Goal: Information Seeking & Learning: Learn about a topic

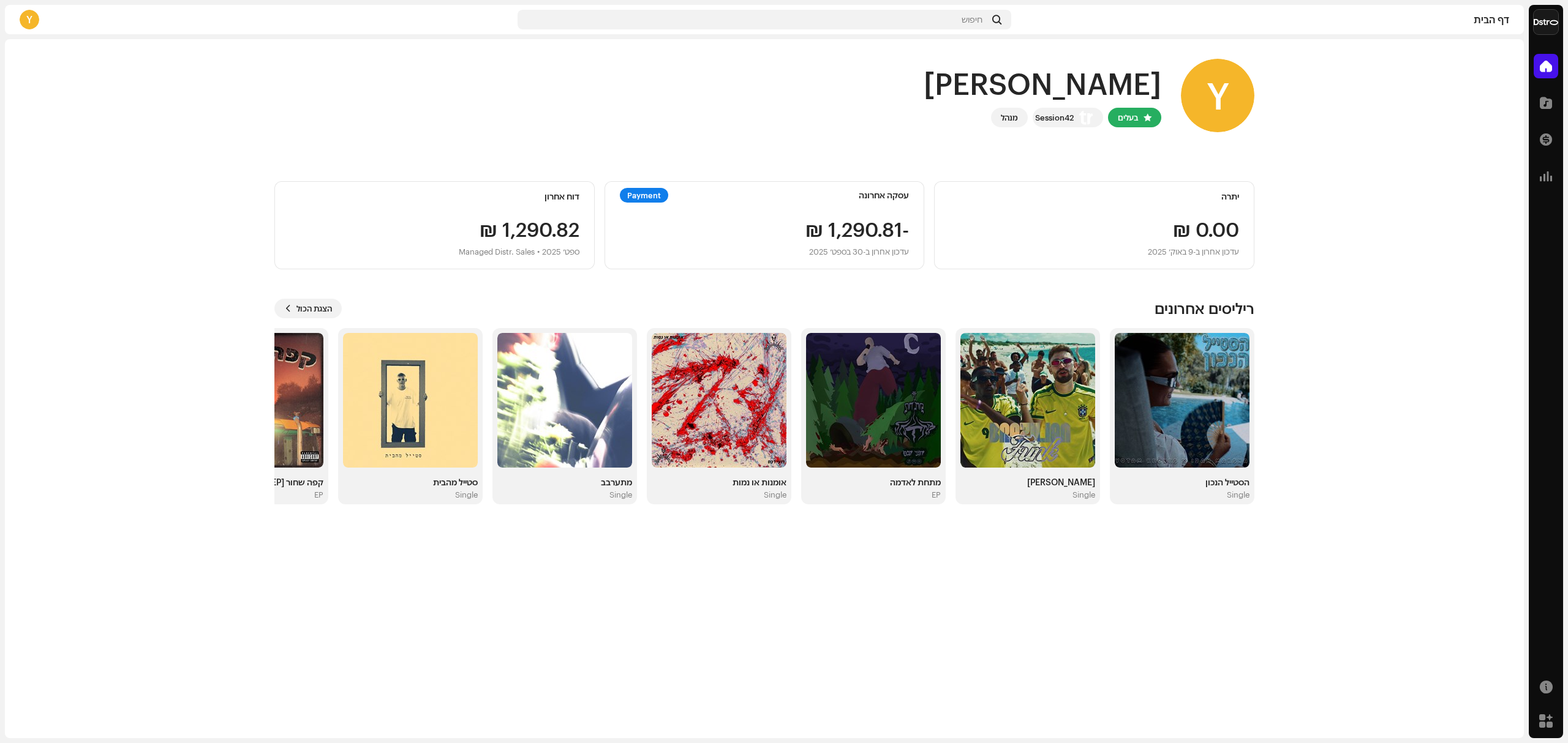
click at [637, 198] on div "Payment" at bounding box center [644, 196] width 48 height 15
click at [630, 195] on div "Payment" at bounding box center [644, 196] width 48 height 15
click at [309, 309] on span "הצגת הכול" at bounding box center [315, 309] width 36 height 25
click at [677, 197] on div "עסקה אחרונה Payment" at bounding box center [765, 196] width 289 height 15
click at [648, 198] on div "Payment" at bounding box center [644, 196] width 48 height 15
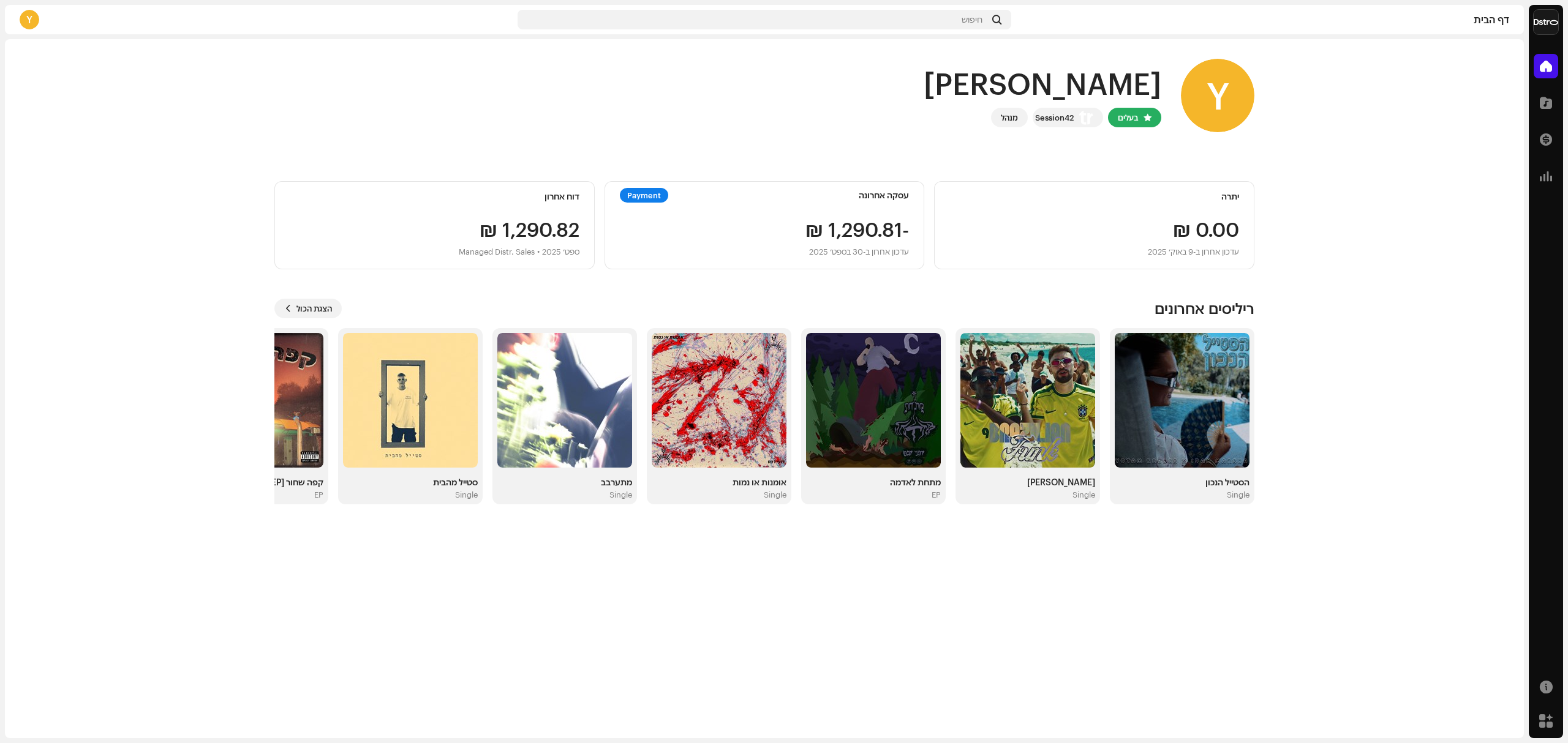
click at [654, 196] on div "Payment" at bounding box center [644, 196] width 48 height 15
click at [484, 206] on div "דוח אחרון ‏1,290.82 ₪ ספט׳ 2025 • Managed Distr. Sales" at bounding box center [434, 225] width 321 height 88
click at [1050, 125] on div "Session42" at bounding box center [1068, 117] width 70 height 20
click at [1053, 121] on div "Session42" at bounding box center [1054, 118] width 39 height 15
click at [1099, 150] on home-user "Y היי, [PERSON_NAME] בעלים Session42 מנהל" at bounding box center [764, 105] width 980 height 93
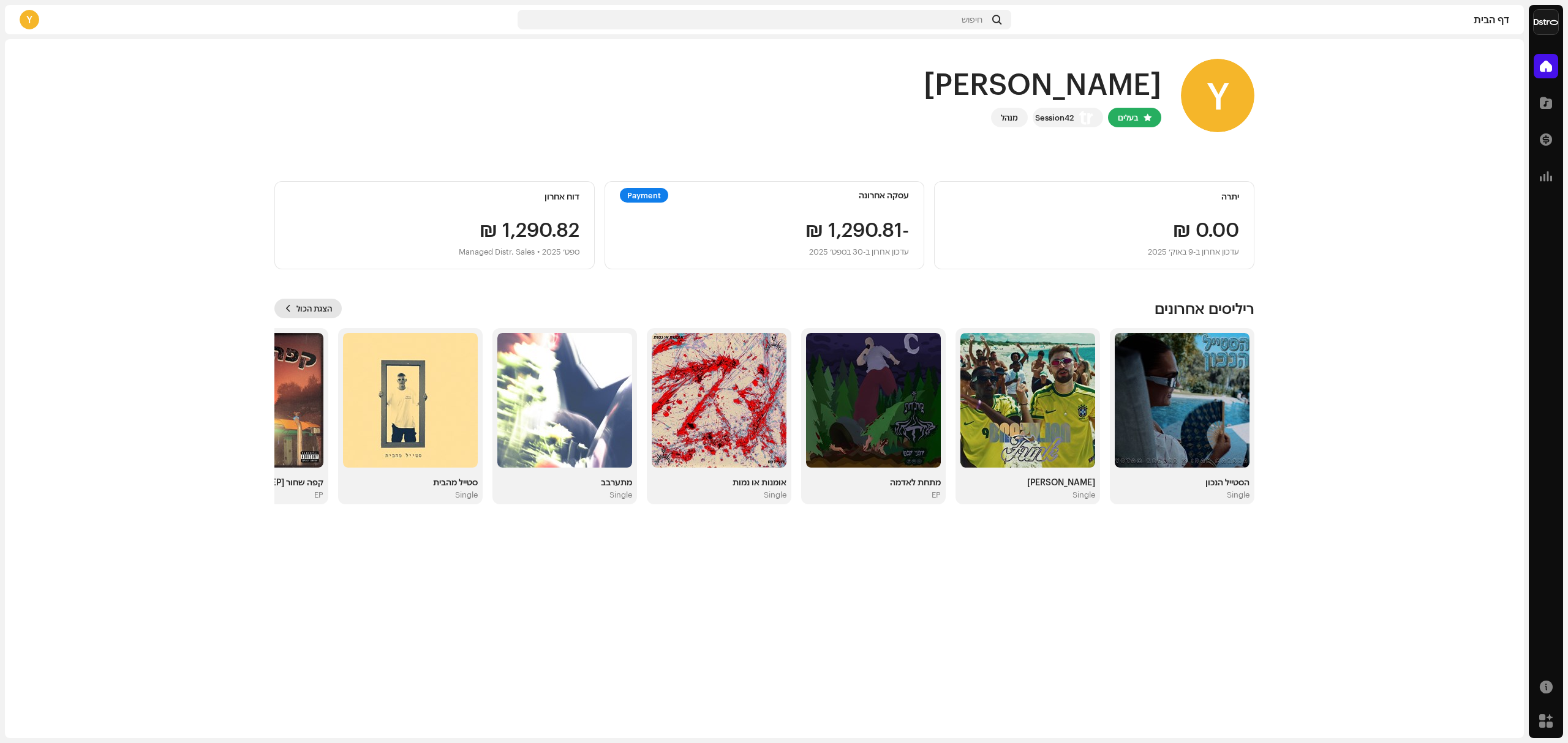
click at [297, 306] on button "הצגת הכול" at bounding box center [307, 308] width 67 height 20
click at [1542, 145] on span at bounding box center [1545, 140] width 12 height 9
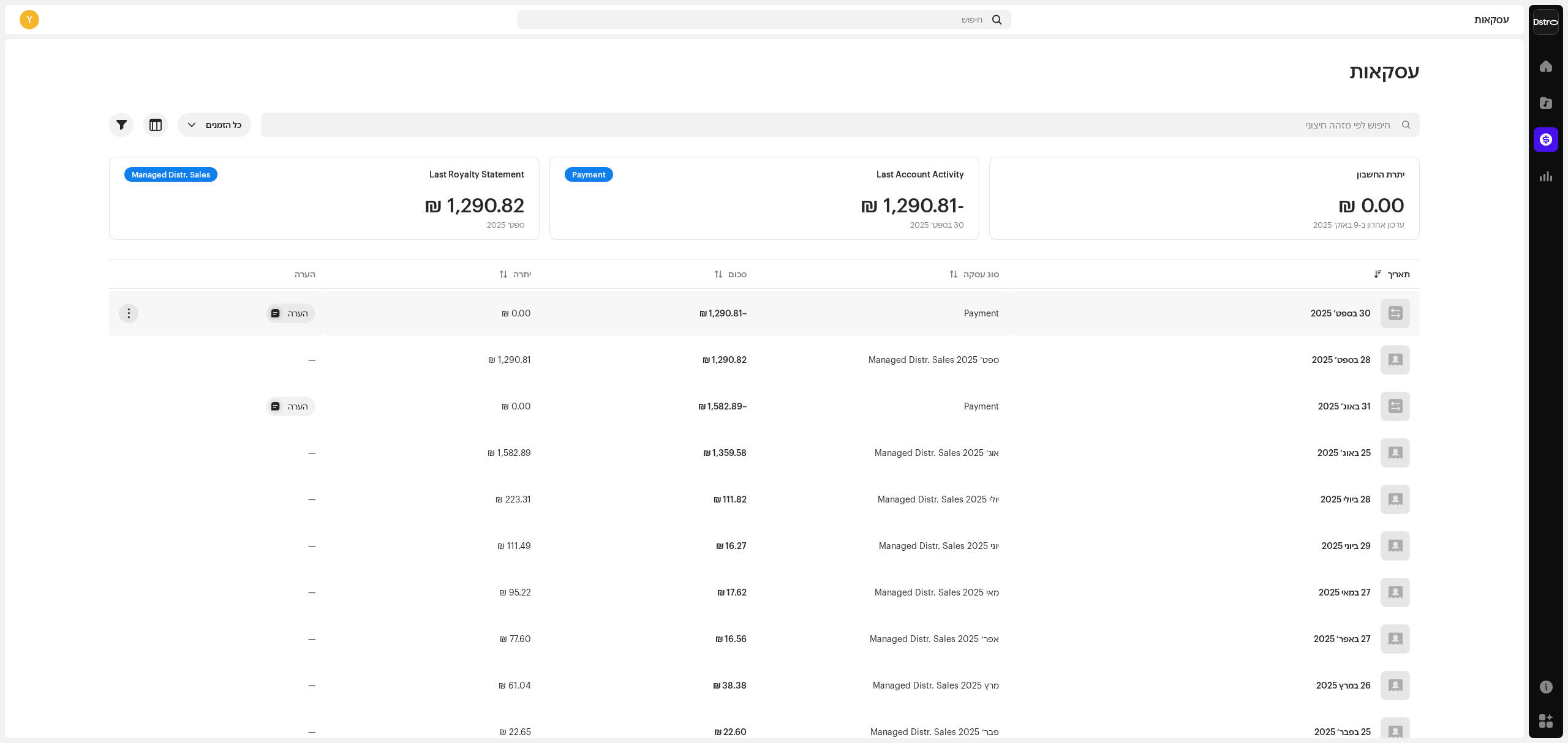
click at [1091, 316] on div "30 בספט׳ 2025" at bounding box center [1214, 313] width 392 height 29
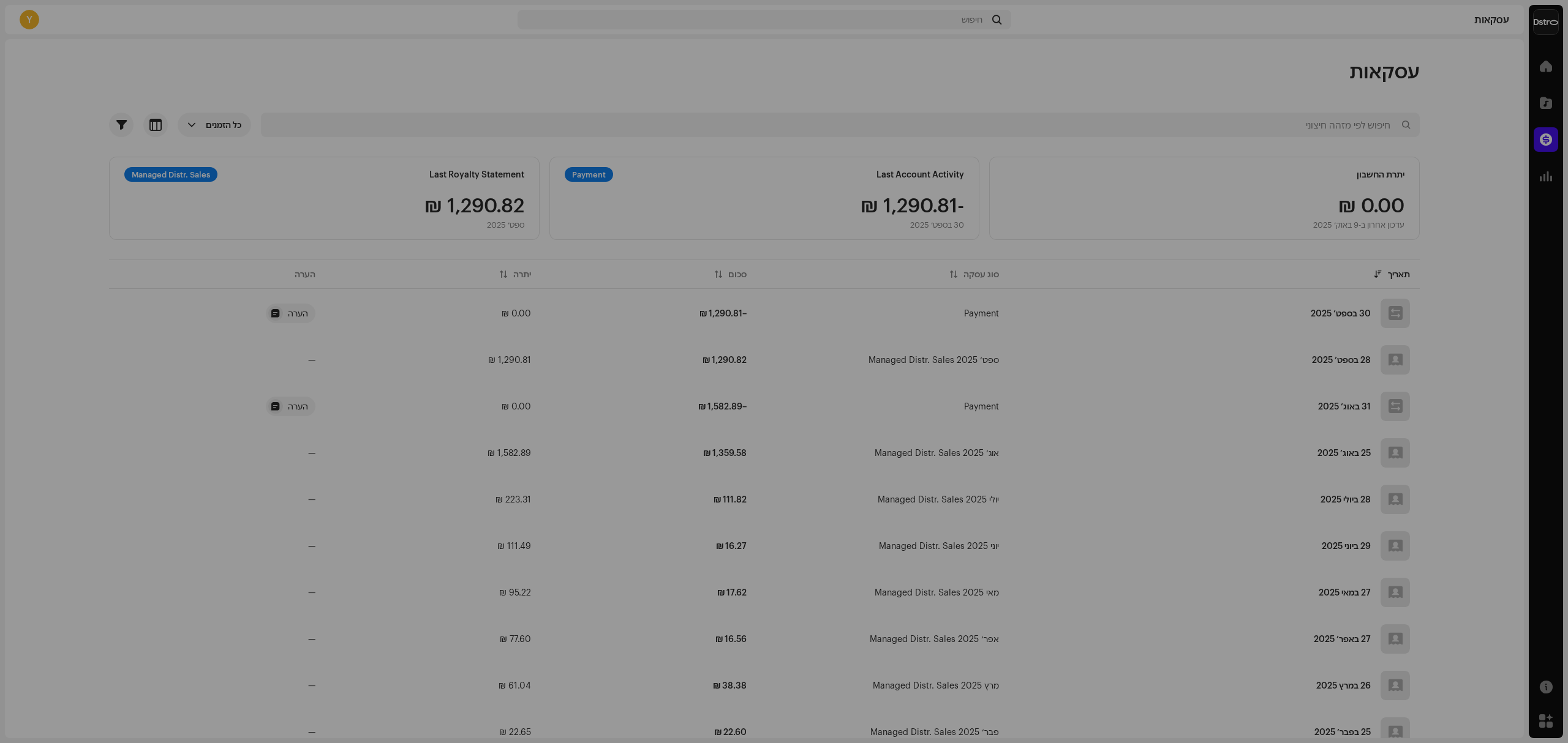
click at [1106, 403] on div "פרטי עסקה סוג עסקה Payment סכום פתיחה – ‏1,290.81 ₪ תאריך פתיחה 30 בספט׳ 2025 מ…" at bounding box center [784, 372] width 1568 height 743
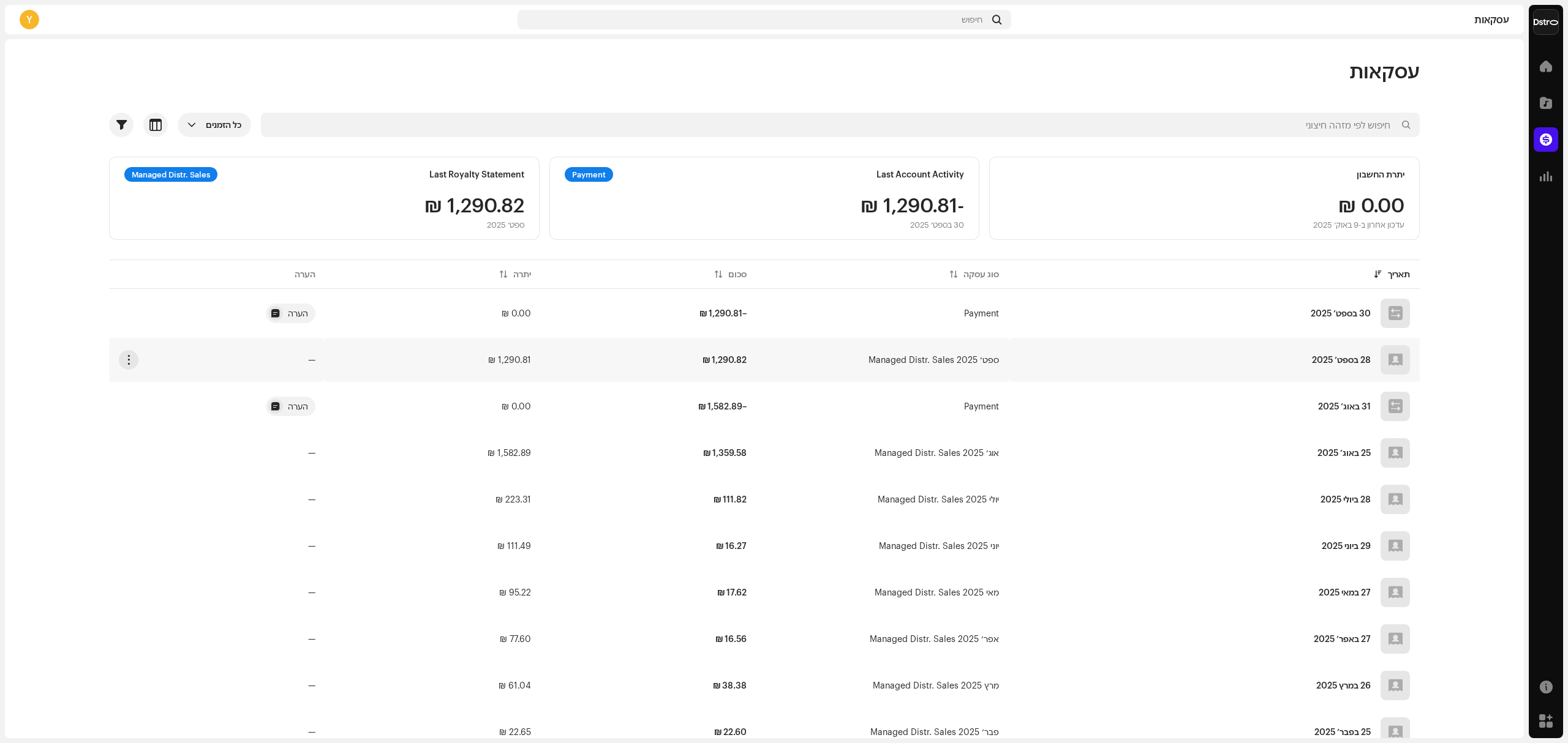
click at [675, 362] on td "‏1,290.82 ₪" at bounding box center [649, 360] width 216 height 44
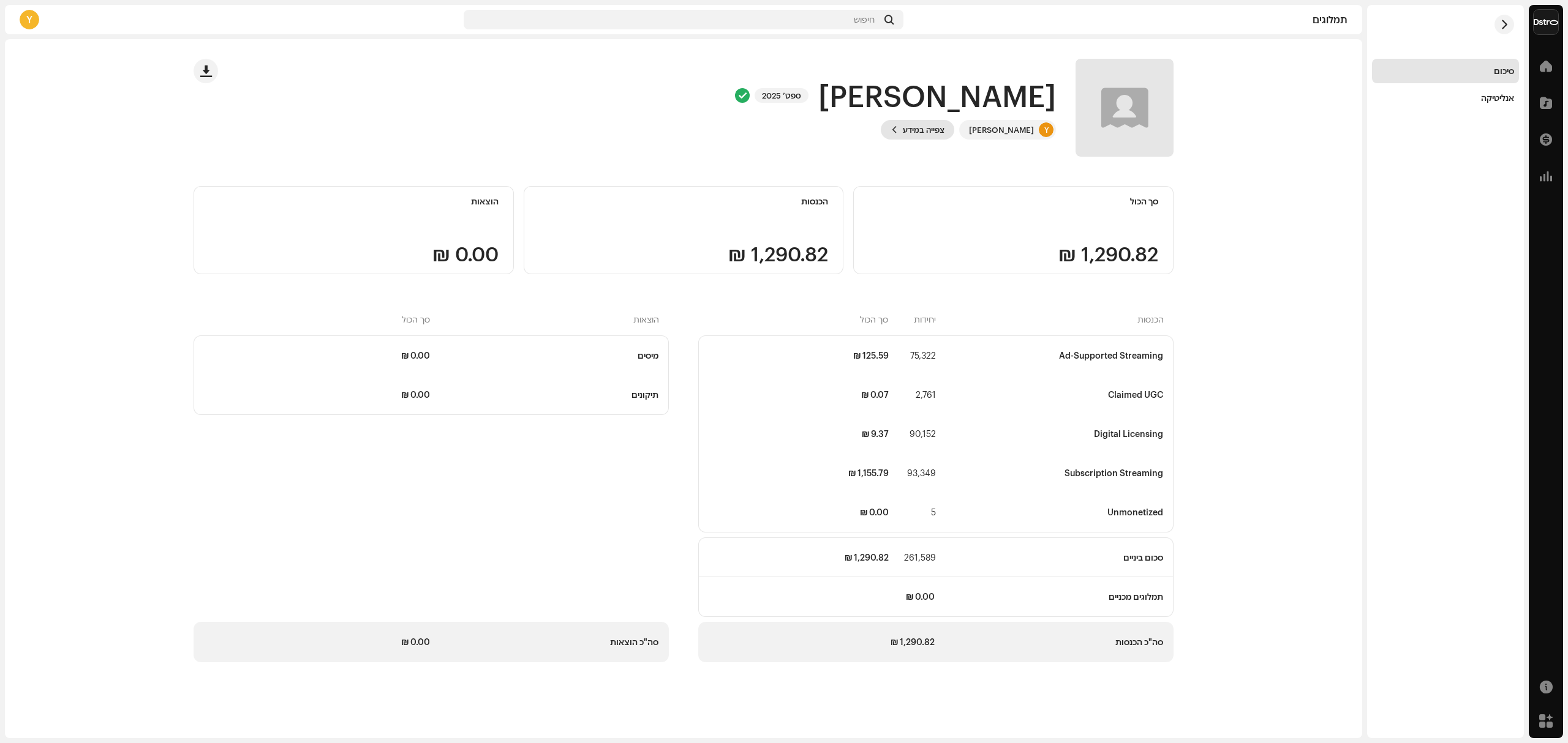
click at [933, 132] on span "צפייה במידע" at bounding box center [924, 130] width 42 height 25
click at [937, 140] on div "[PERSON_NAME] ספט׳ 2025 Y [PERSON_NAME] צפייה במידע" at bounding box center [706, 108] width 936 height 98
click at [938, 130] on span "צפייה במידע" at bounding box center [924, 130] width 42 height 25
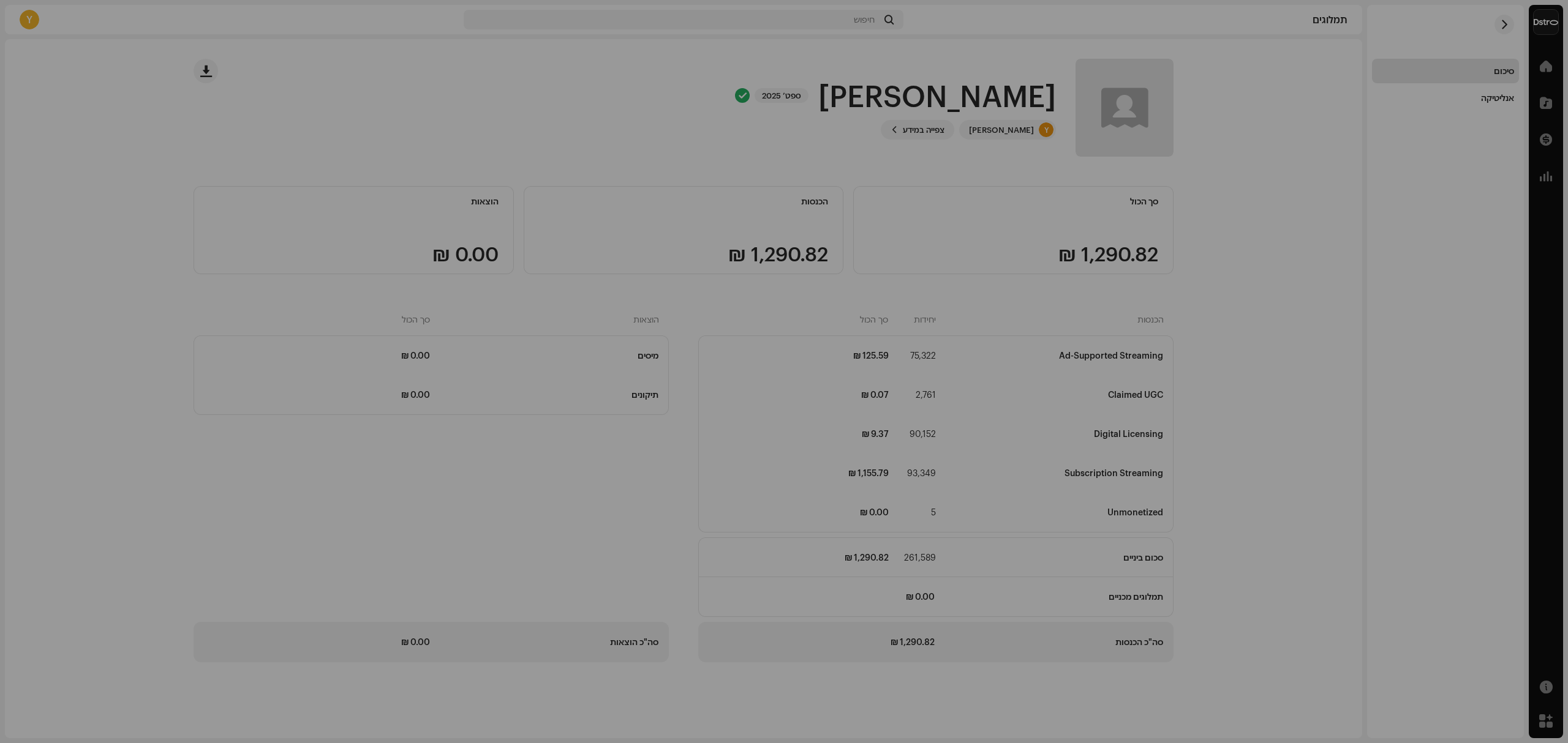
click at [861, 218] on div "[PERSON_NAME] 5672784 מזהה המוטב 644262 חודש הדוח ספט׳ 2025 מבצע התשלום Session…" at bounding box center [784, 372] width 1568 height 743
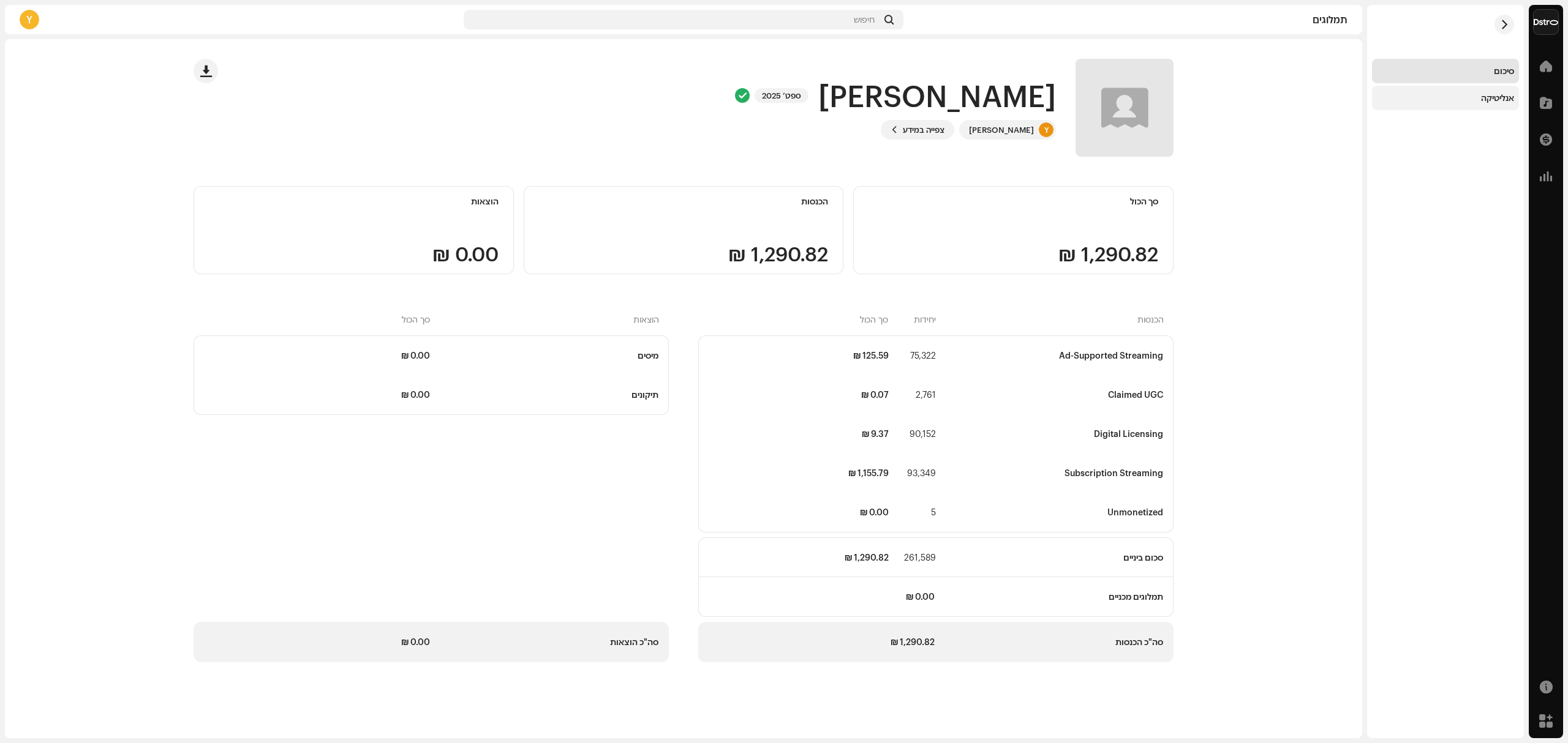
click at [1472, 95] on div "אנליטיקה" at bounding box center [1445, 97] width 137 height 9
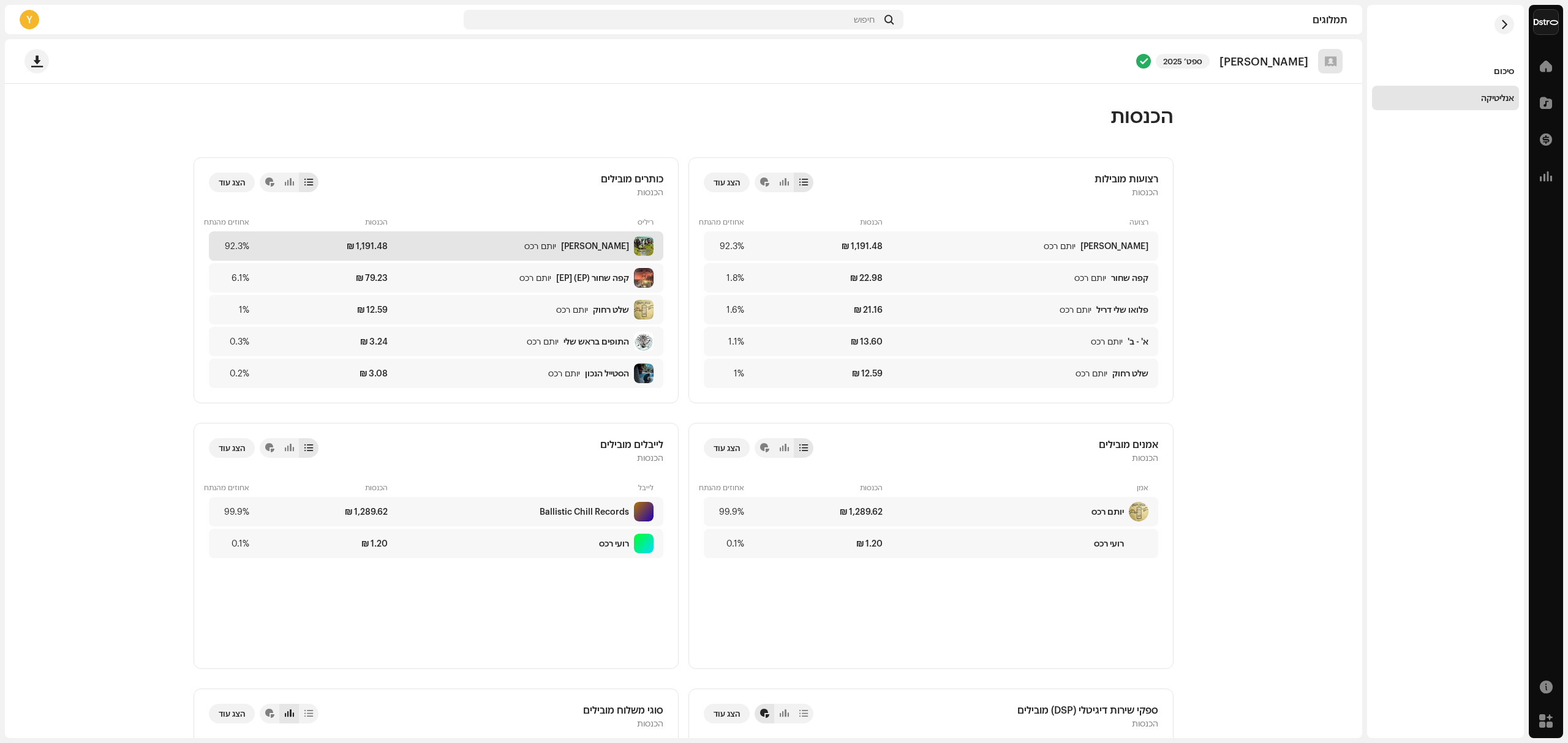
click at [310, 245] on div "‏1,191.48 ₪" at bounding box center [321, 246] width 133 height 9
click at [270, 178] on div at bounding box center [270, 182] width 9 height 9
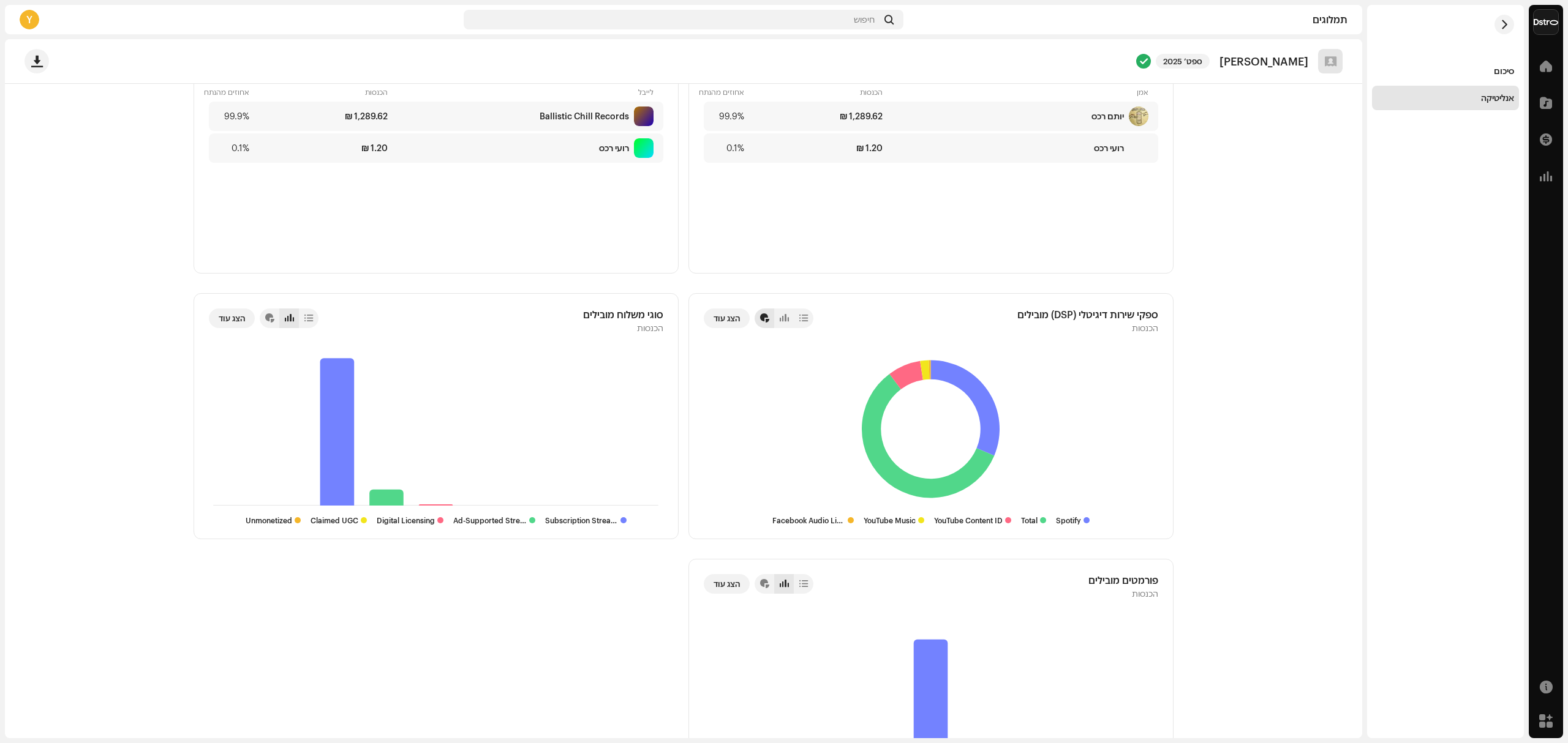
scroll to position [407, 0]
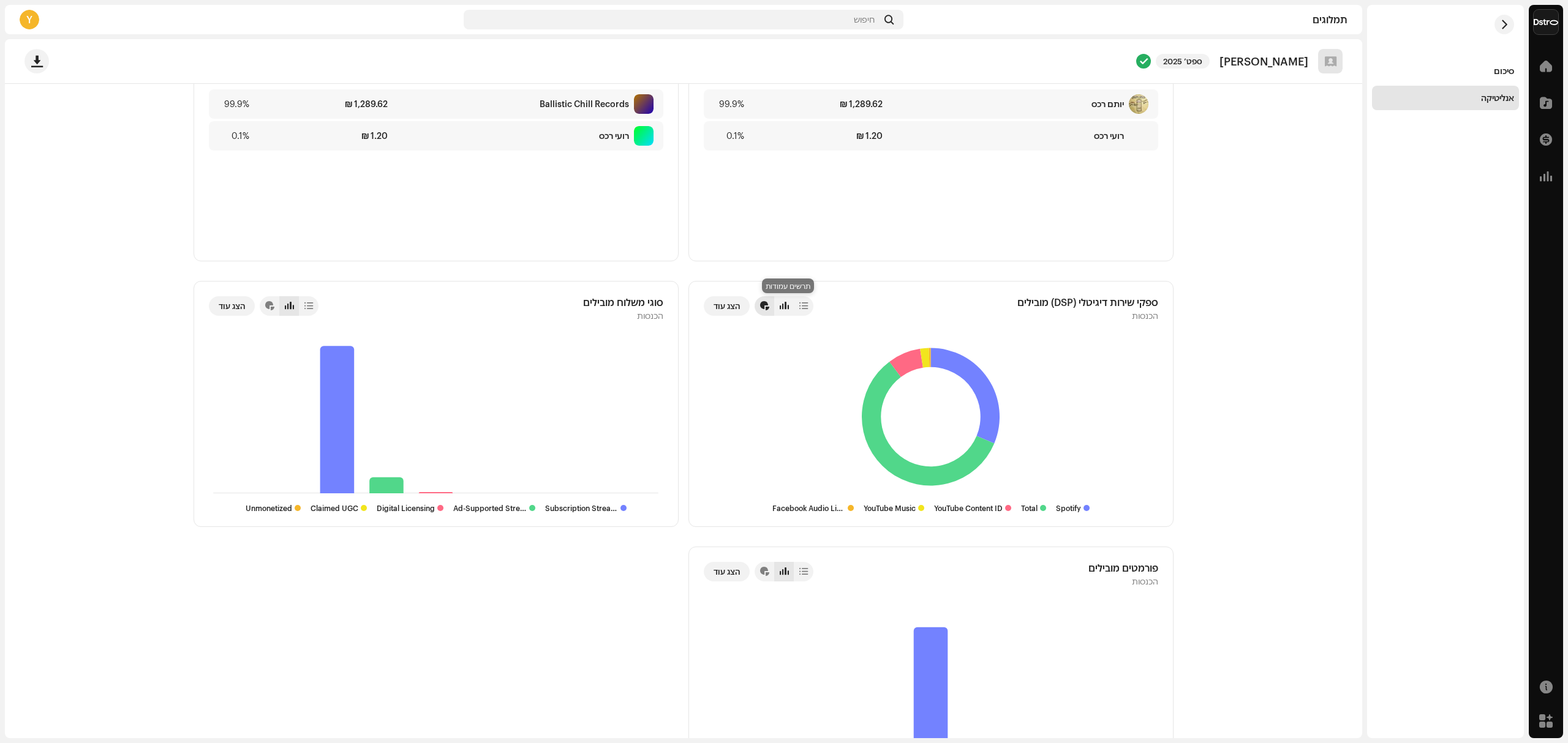
click at [789, 309] on div at bounding box center [785, 306] width 9 height 9
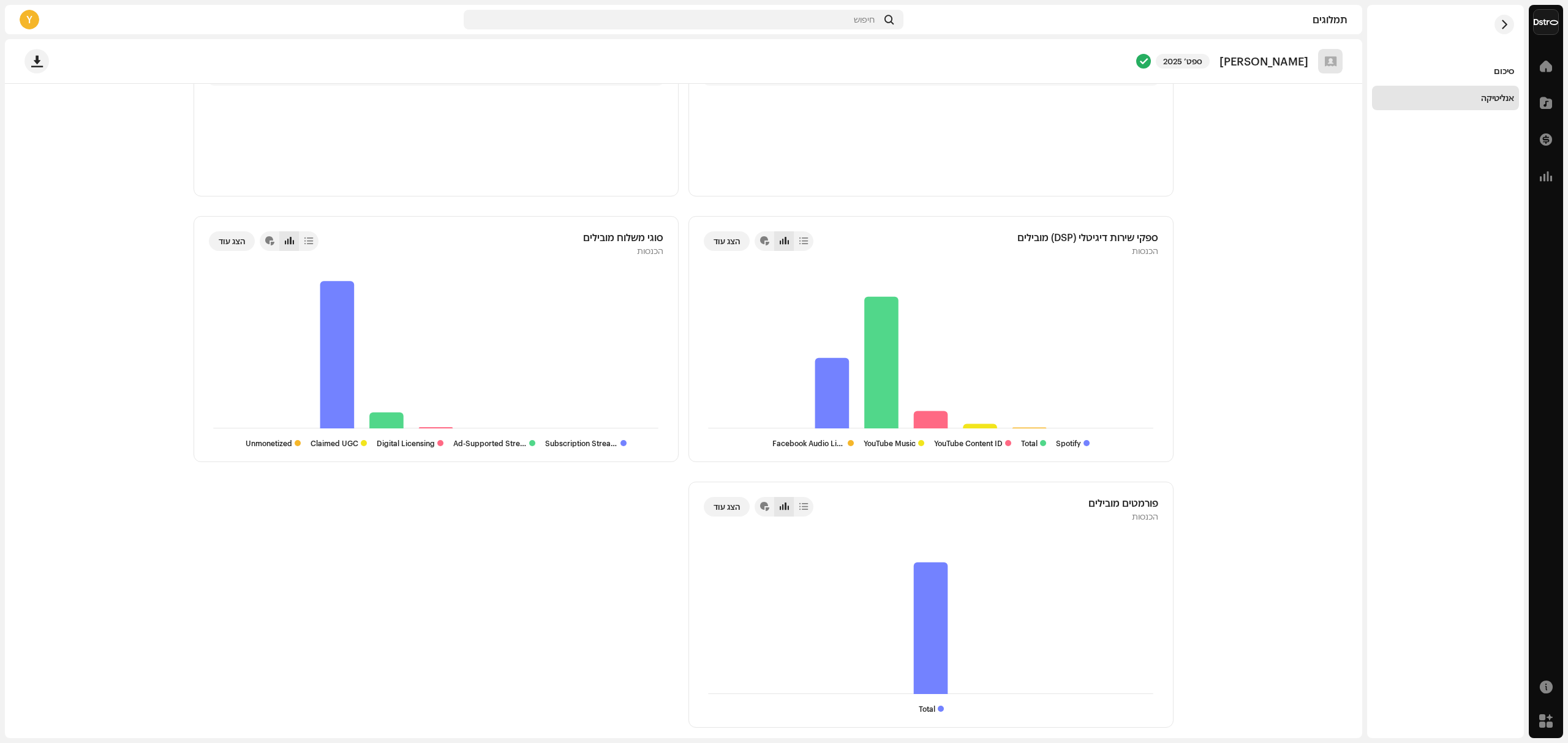
scroll to position [483, 0]
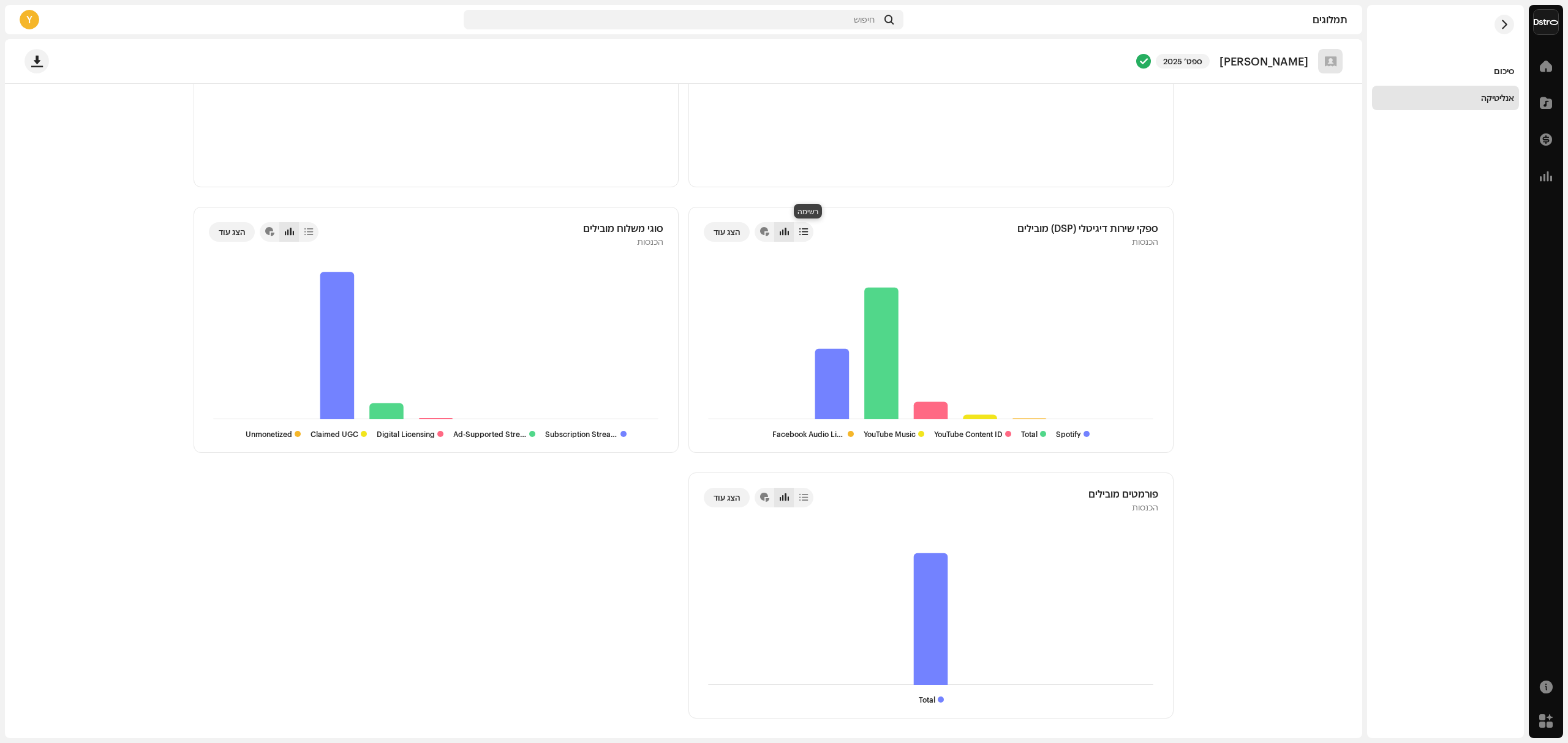
click at [803, 229] on div at bounding box center [803, 232] width 9 height 9
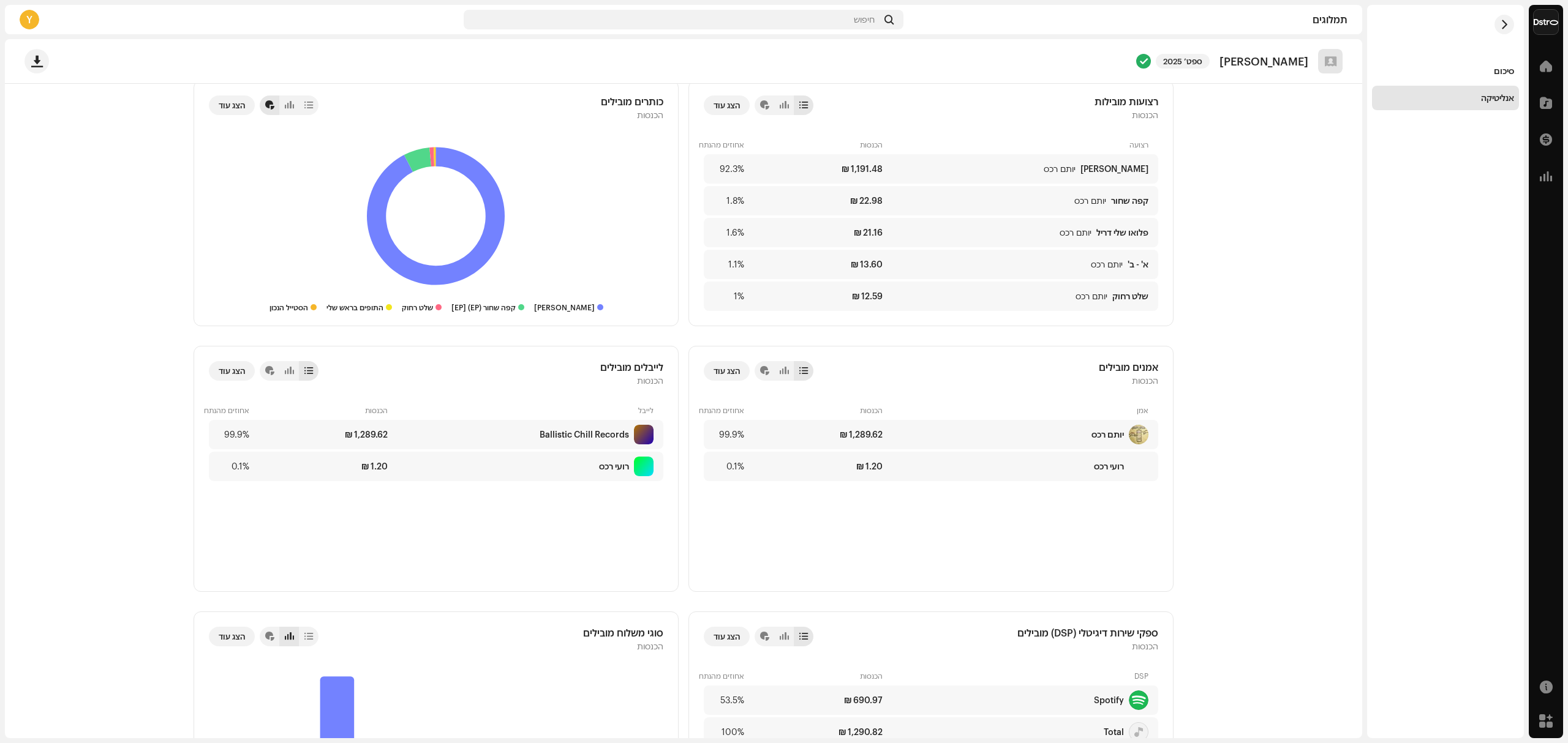
scroll to position [0, 0]
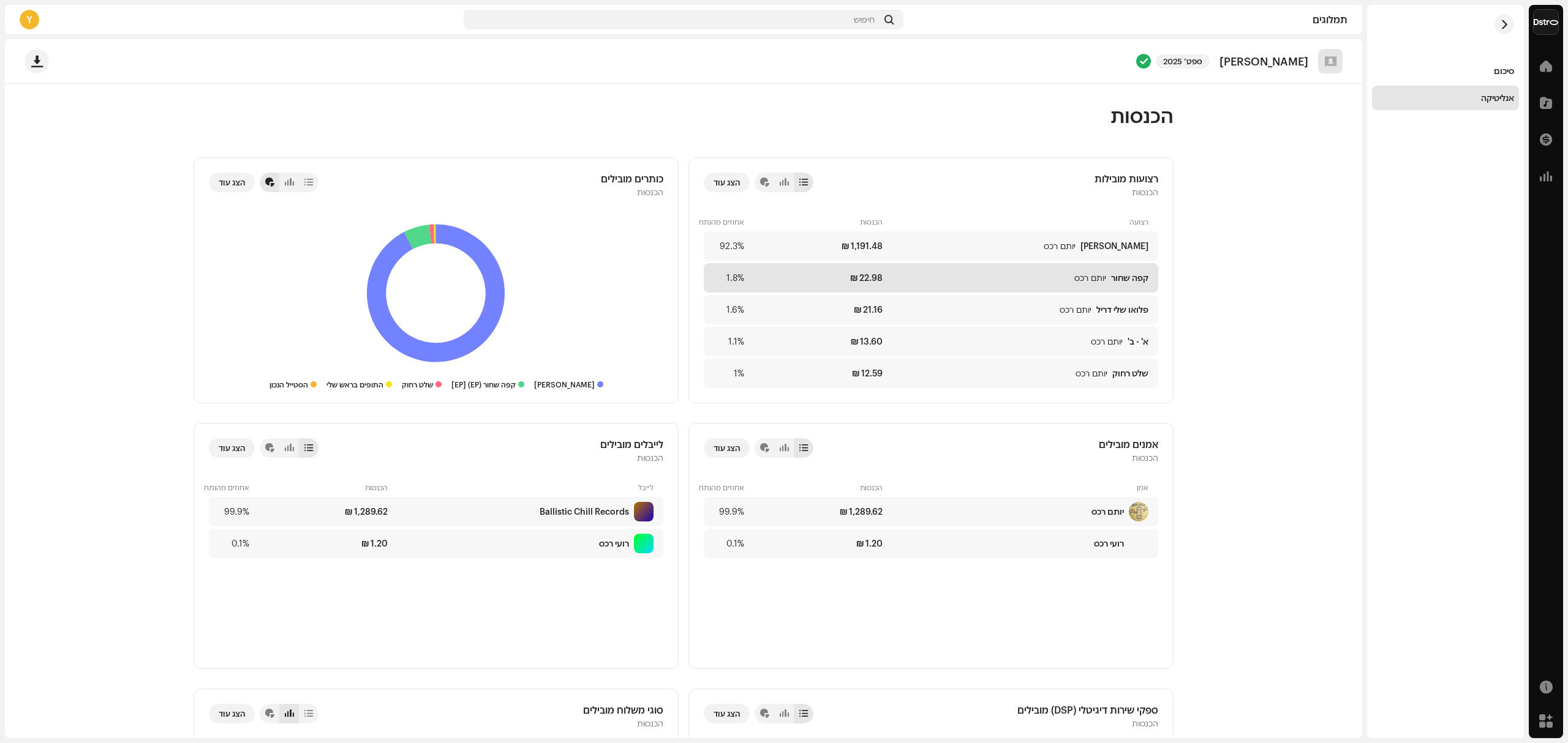
click at [944, 272] on div "קפה שחור יותם רכס ‏22.98 ₪ 1.8%" at bounding box center [931, 278] width 455 height 29
drag, startPoint x: 779, startPoint y: 204, endPoint x: 845, endPoint y: 136, distance: 94.8
click at [846, 137] on re-m-page-header "הכנסות" at bounding box center [684, 121] width 980 height 74
click at [808, 183] on div at bounding box center [803, 182] width 9 height 9
click at [801, 186] on div at bounding box center [803, 182] width 20 height 20
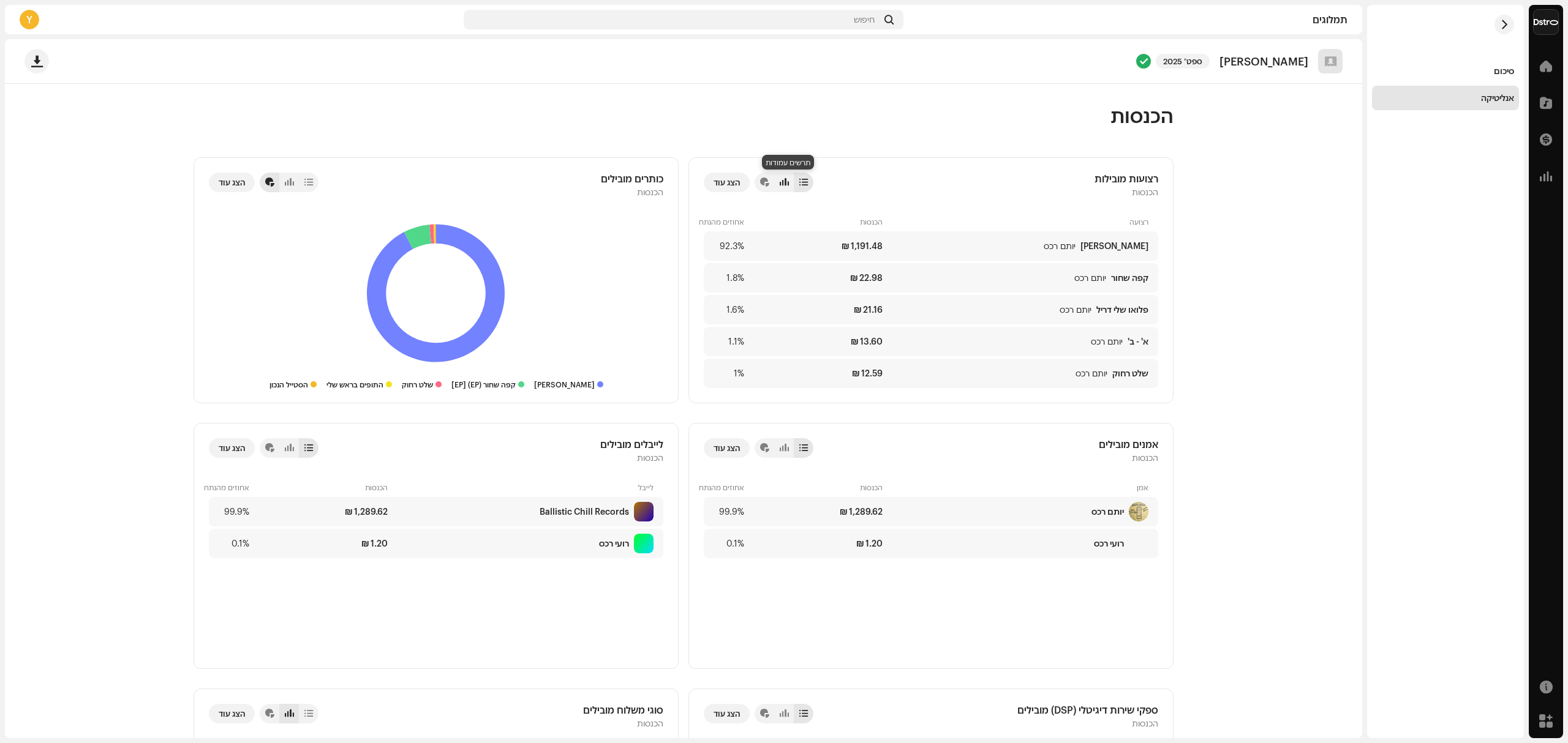
click at [792, 187] on div at bounding box center [784, 182] width 20 height 20
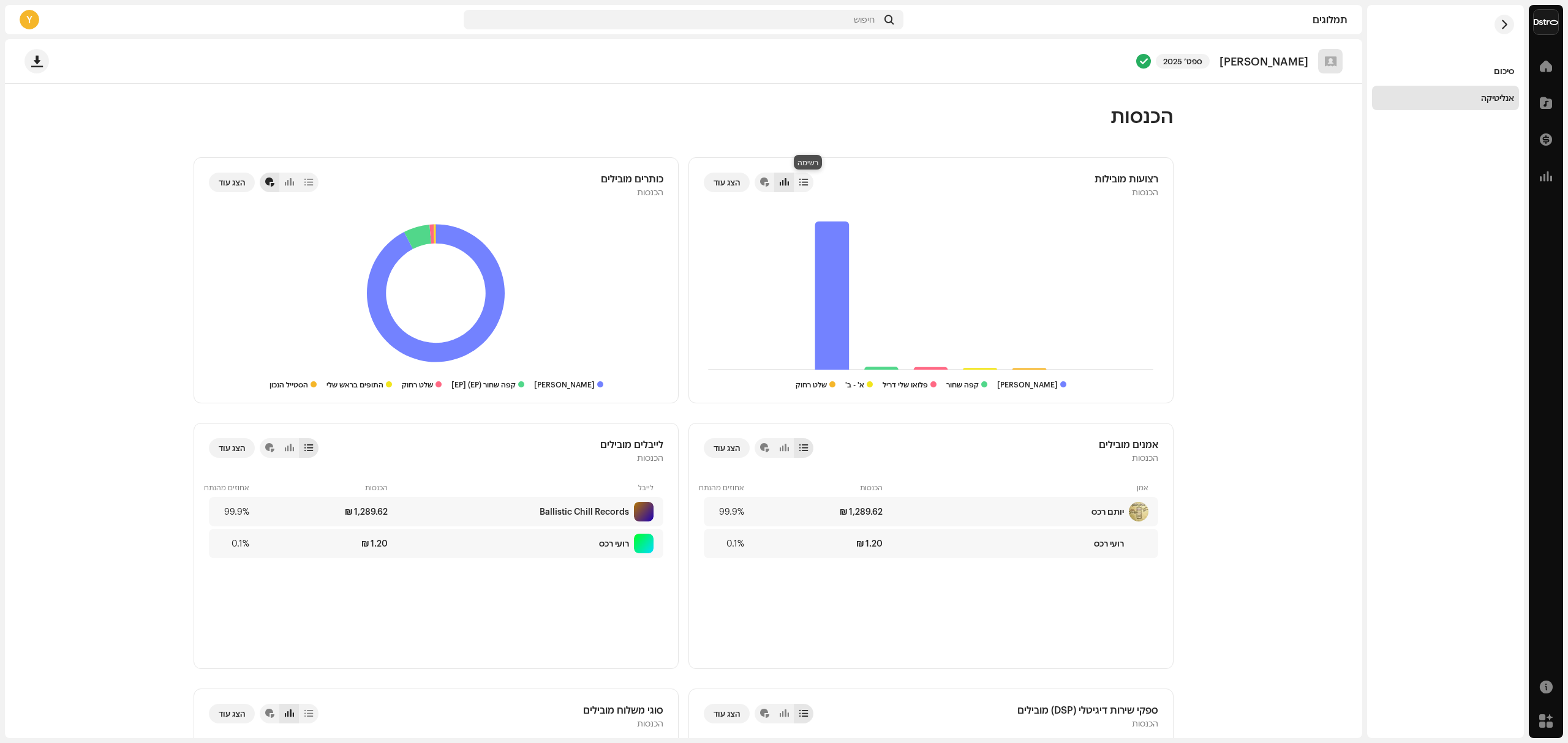
click at [808, 186] on div at bounding box center [803, 182] width 9 height 9
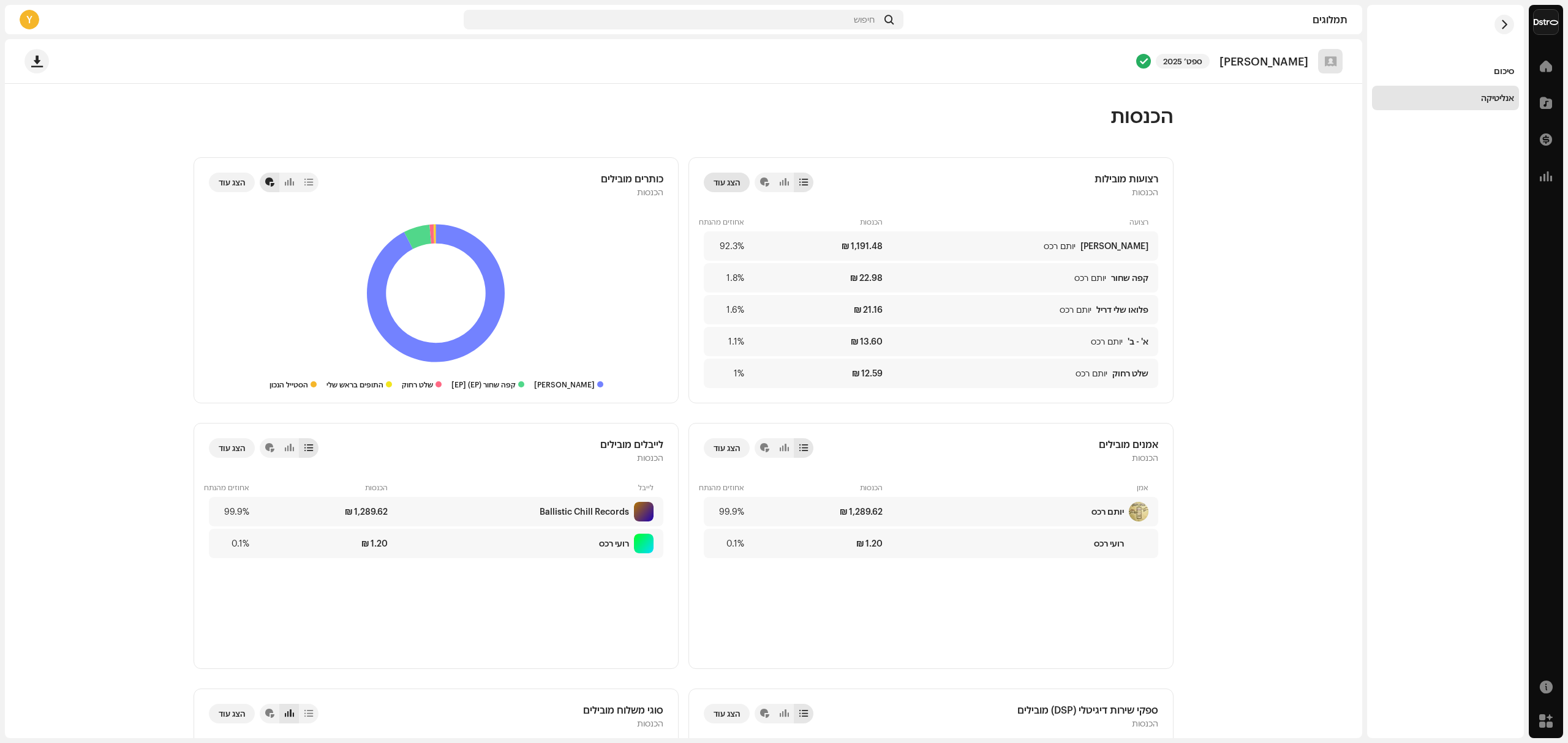
click at [740, 182] on span "הצג עוד" at bounding box center [727, 182] width 26 height 25
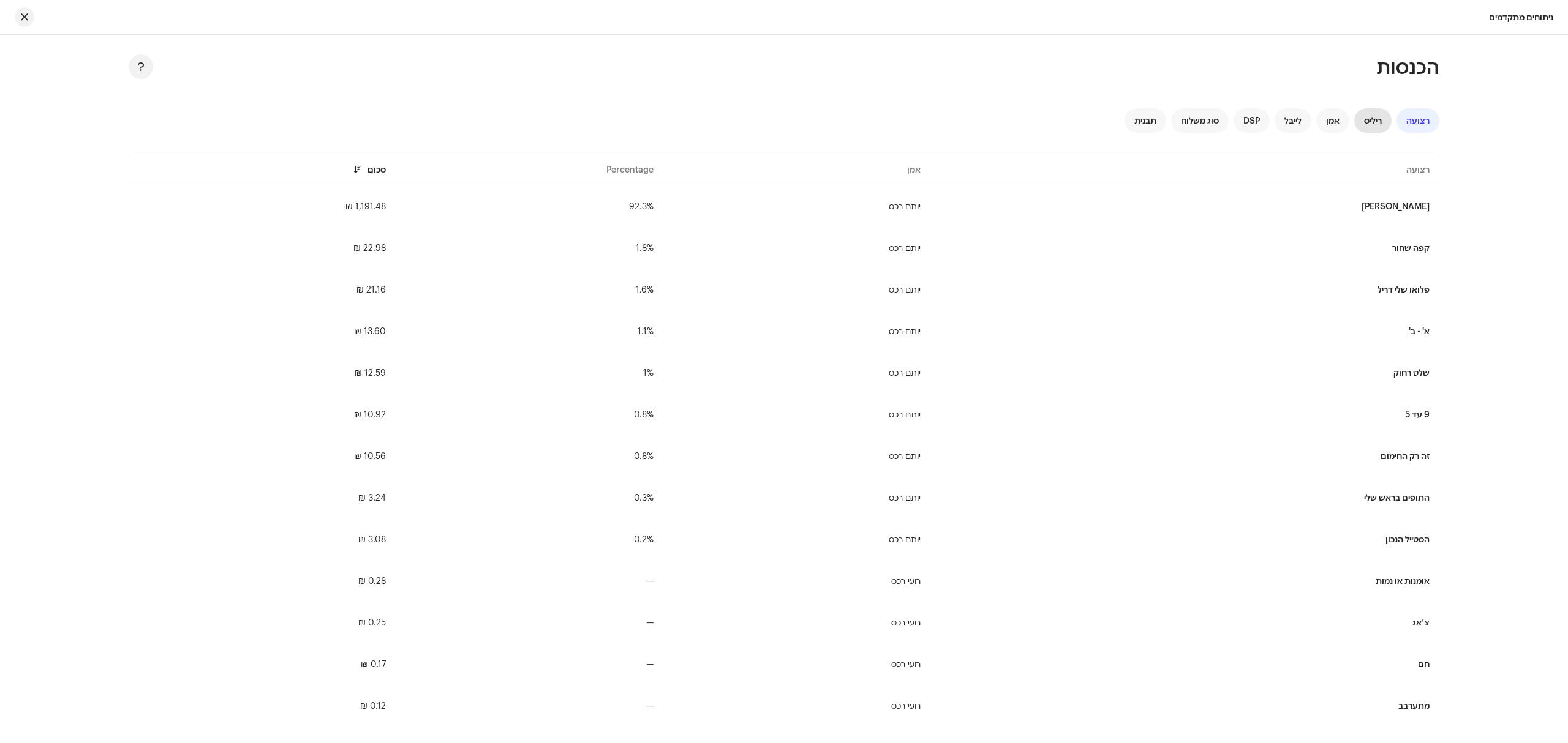
click at [1370, 123] on span "ריליס" at bounding box center [1372, 120] width 18 height 9
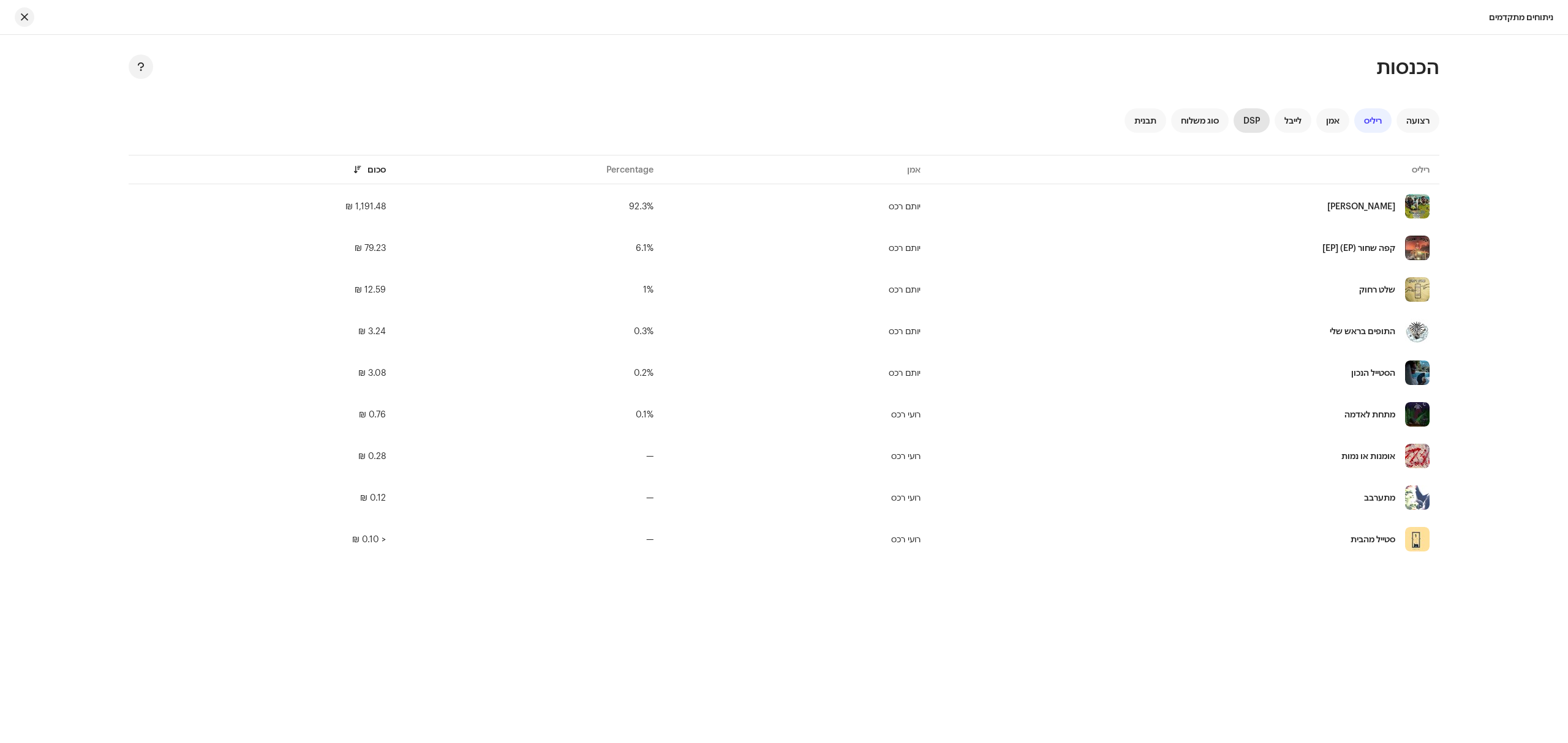
click at [1241, 121] on div "DSP" at bounding box center [1252, 121] width 36 height 25
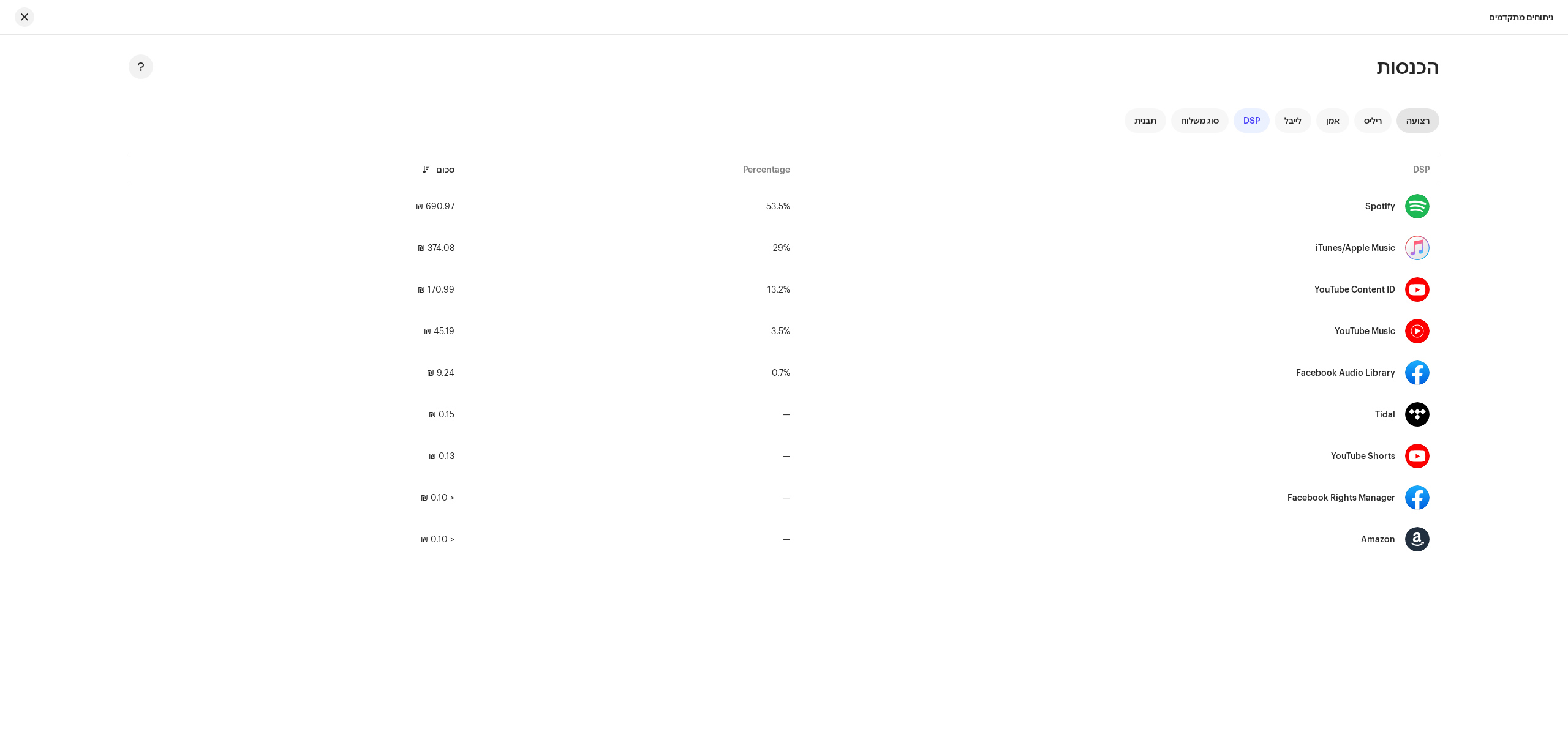
click at [1437, 124] on div "רצועה" at bounding box center [1418, 121] width 43 height 25
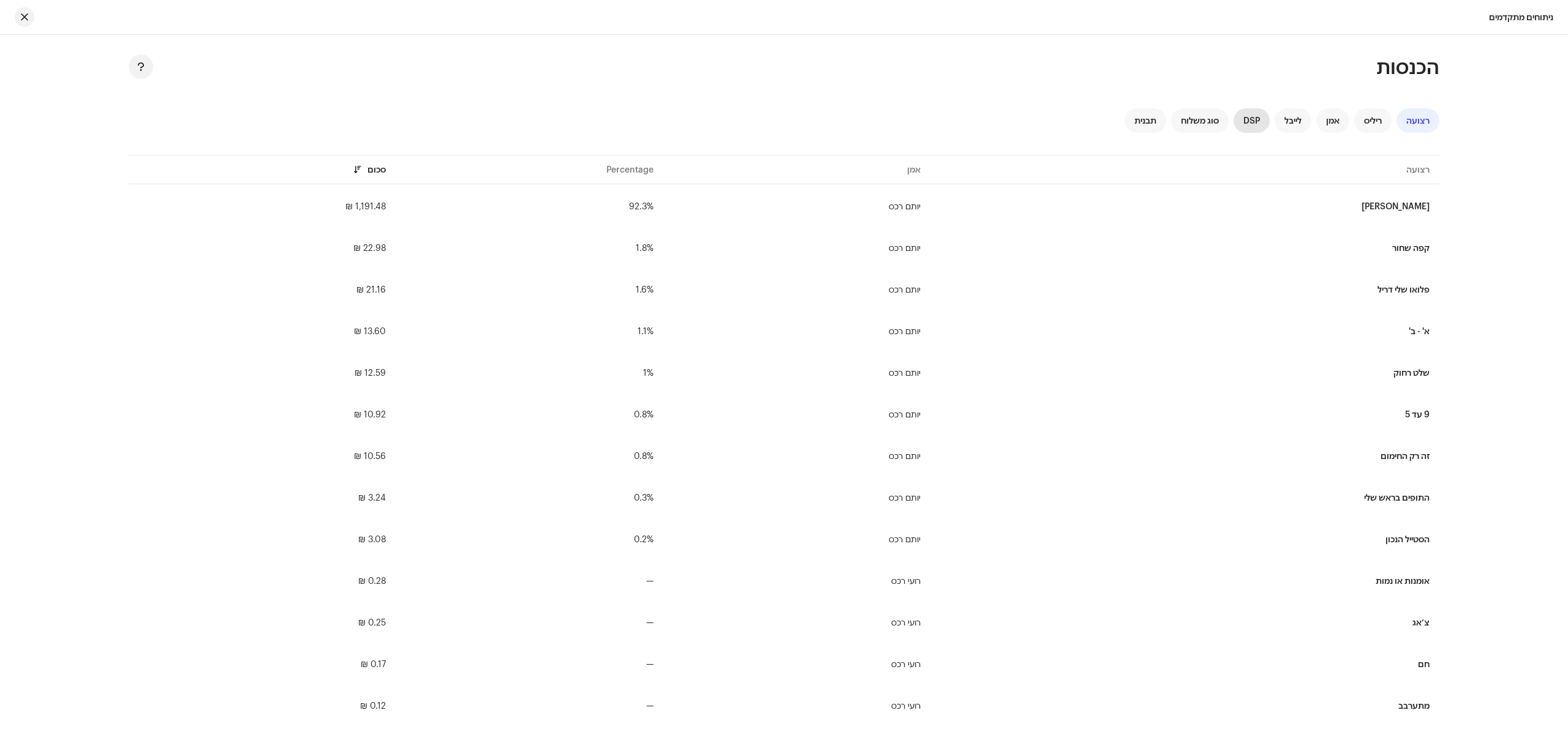
click at [1253, 121] on span "DSP" at bounding box center [1251, 120] width 16 height 9
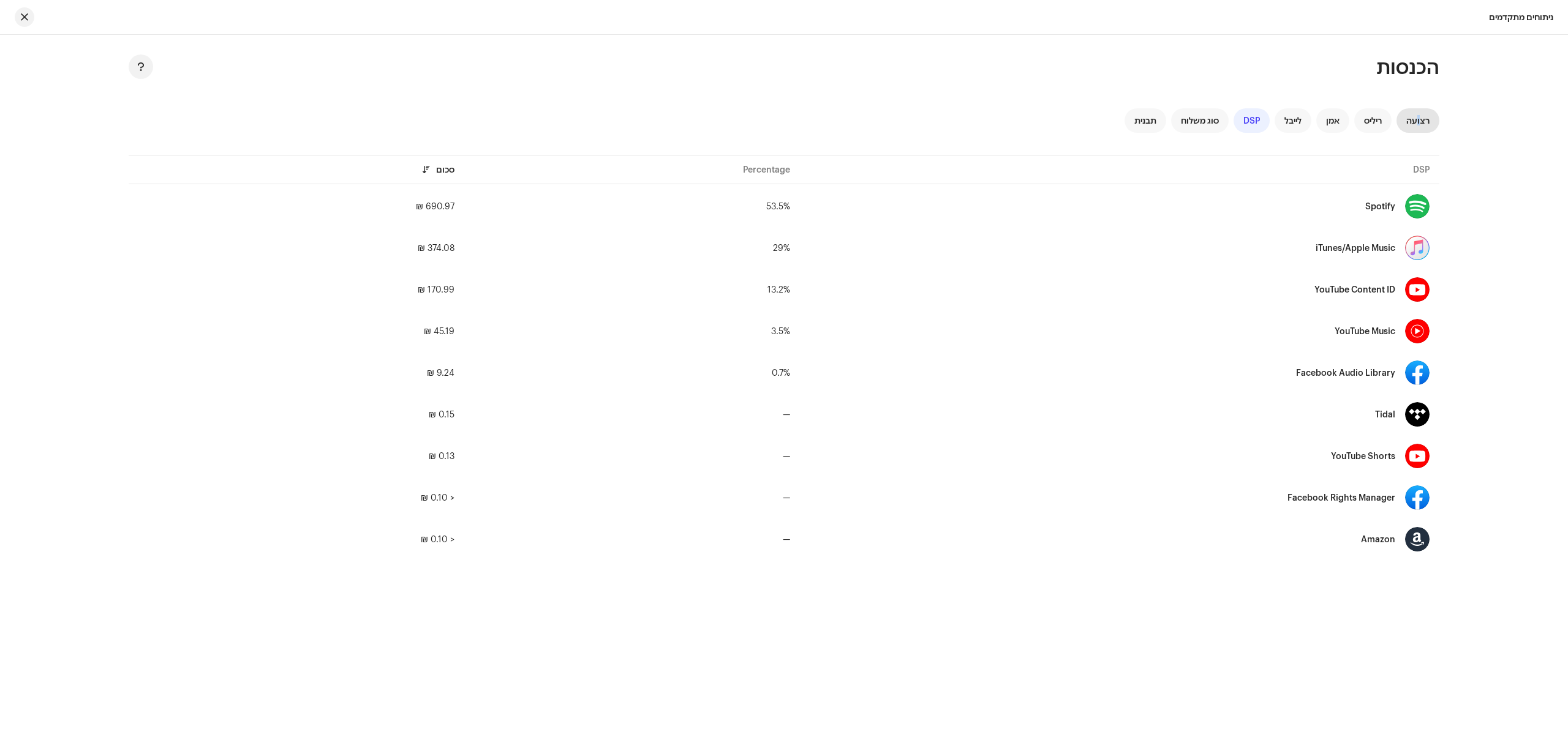
click at [1420, 113] on div "רצועה" at bounding box center [1418, 121] width 43 height 25
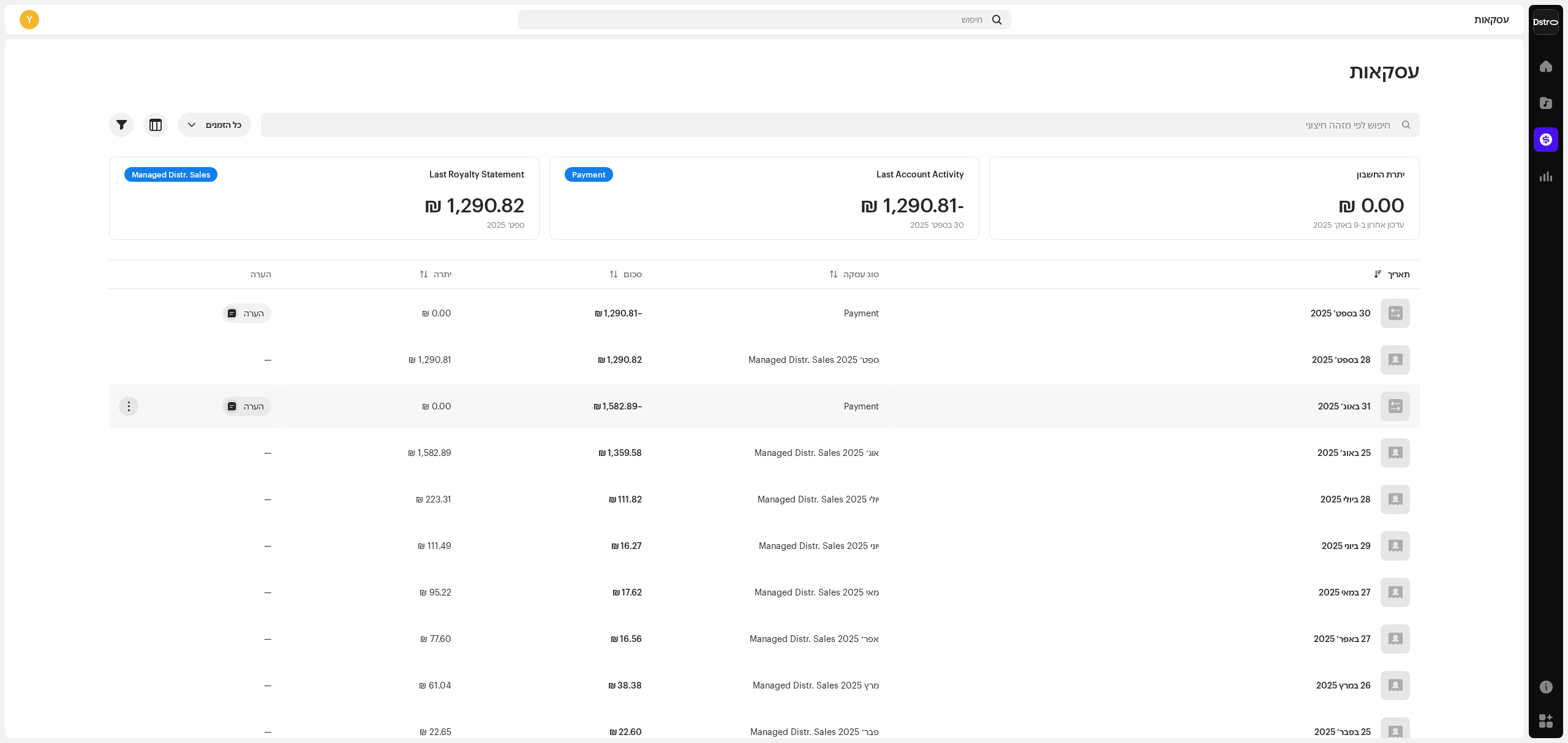
click at [721, 407] on td "Payment" at bounding box center [770, 406] width 236 height 44
click at [1104, 394] on div "פרטי עסקה סוג עסקה Payment סכום פתיחה – ‏1,582.89 ₪ תאריך פתיחה 31 באוג׳ 2025 מ…" at bounding box center [784, 372] width 1568 height 743
click at [588, 399] on td "–‏1,582.89 ₪" at bounding box center [556, 406] width 190 height 44
click at [589, 444] on div "פרטי עסקה סוג עסקה Payment סכום פתיחה – ‏1,582.89 ₪ תאריך פתיחה 31 באוג׳ 2025 מ…" at bounding box center [784, 372] width 1568 height 743
click at [603, 420] on td "–‏1,582.89 ₪" at bounding box center [556, 406] width 190 height 44
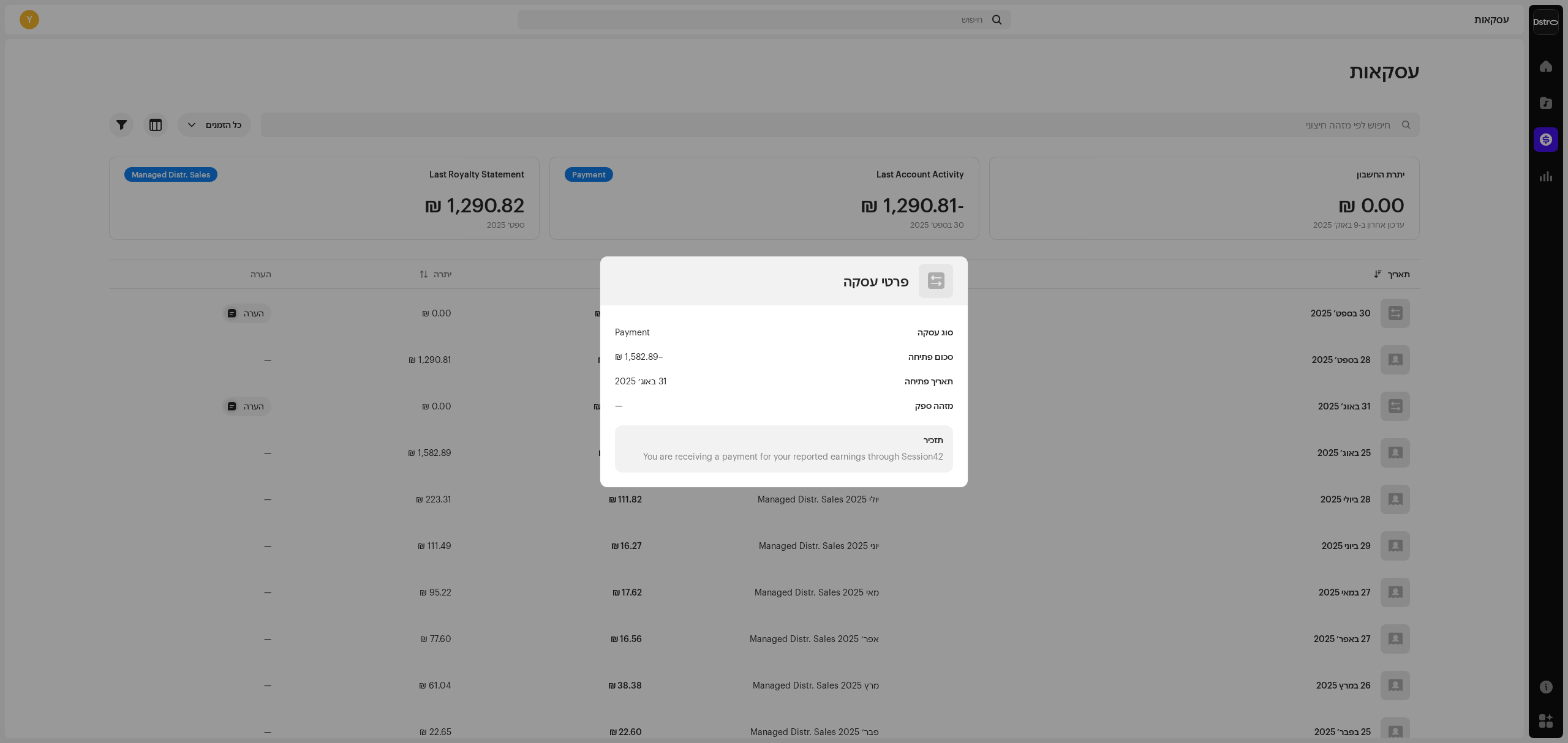
click at [604, 420] on div "סוג עסקה Payment סכום פתיחה – ‏1,582.89 ₪ תאריך פתיחה 31 באוג׳ 2025 מזהה ספק — …" at bounding box center [784, 396] width 368 height 181
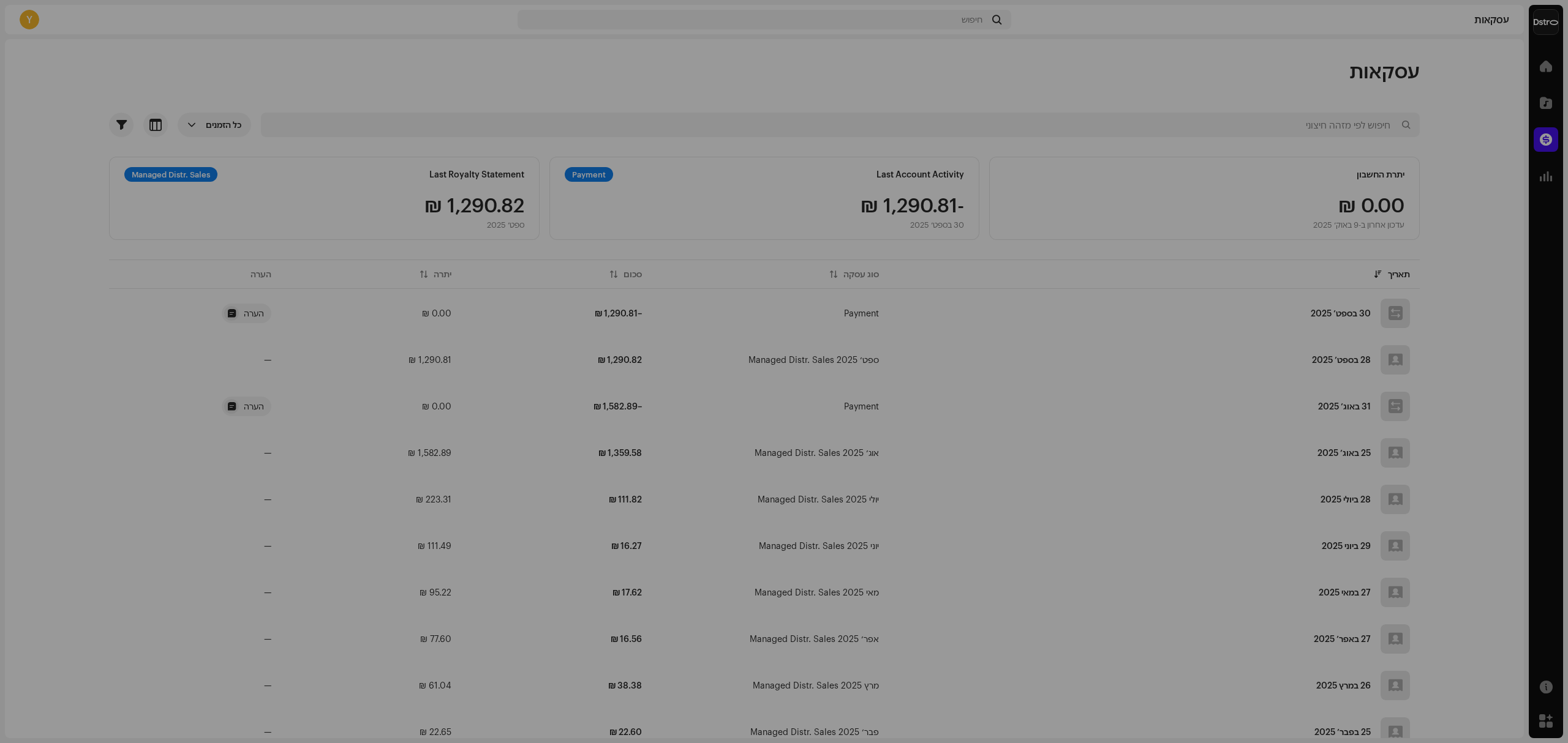
click at [555, 420] on div "פרטי עסקה סוג עסקה Payment סכום פתיחה – ‏1,582.89 ₪ תאריך פתיחה 31 באוג׳ 2025 מ…" at bounding box center [784, 372] width 1568 height 743
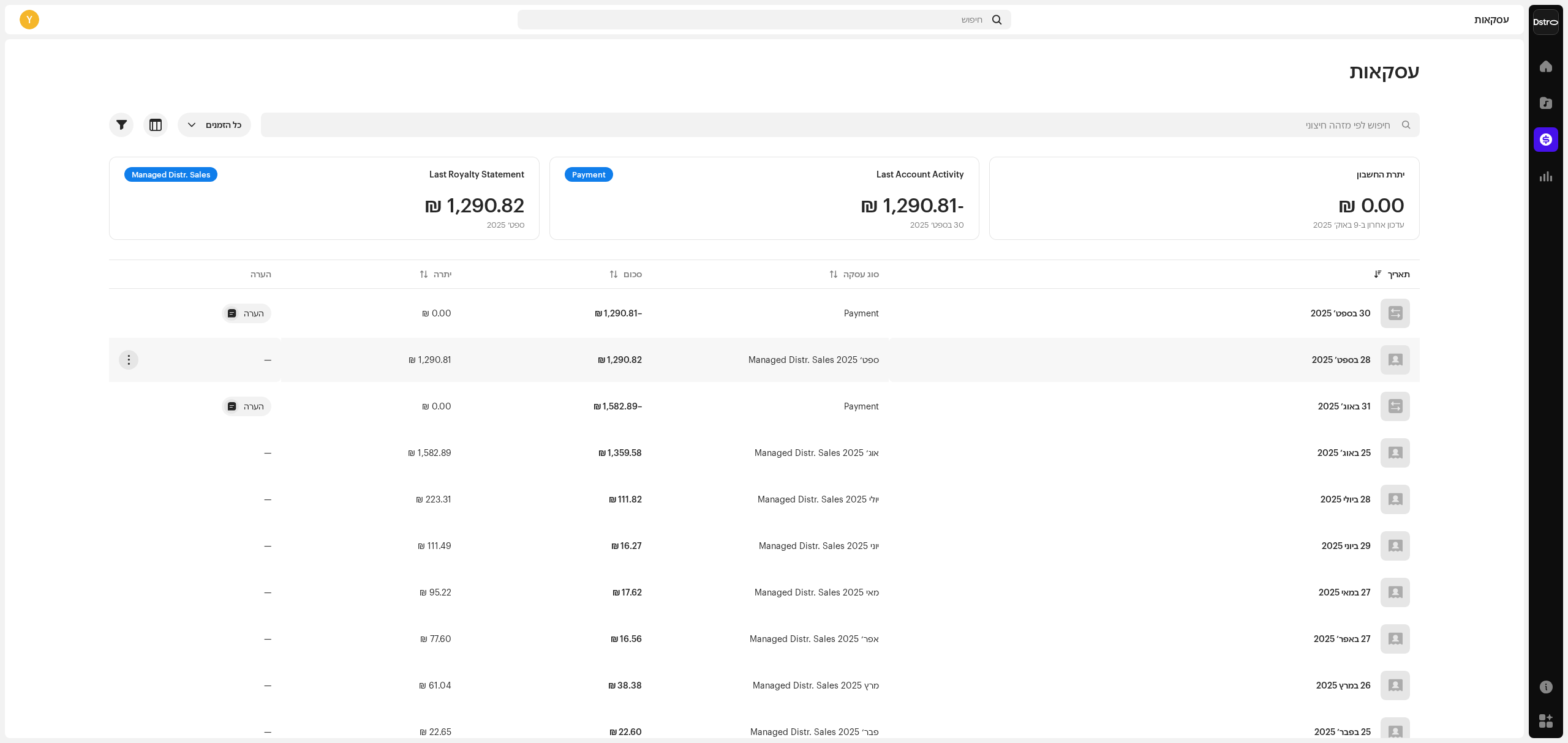
click at [675, 349] on td "ספט׳ 2025 Managed Distr. Sales" at bounding box center [770, 360] width 236 height 44
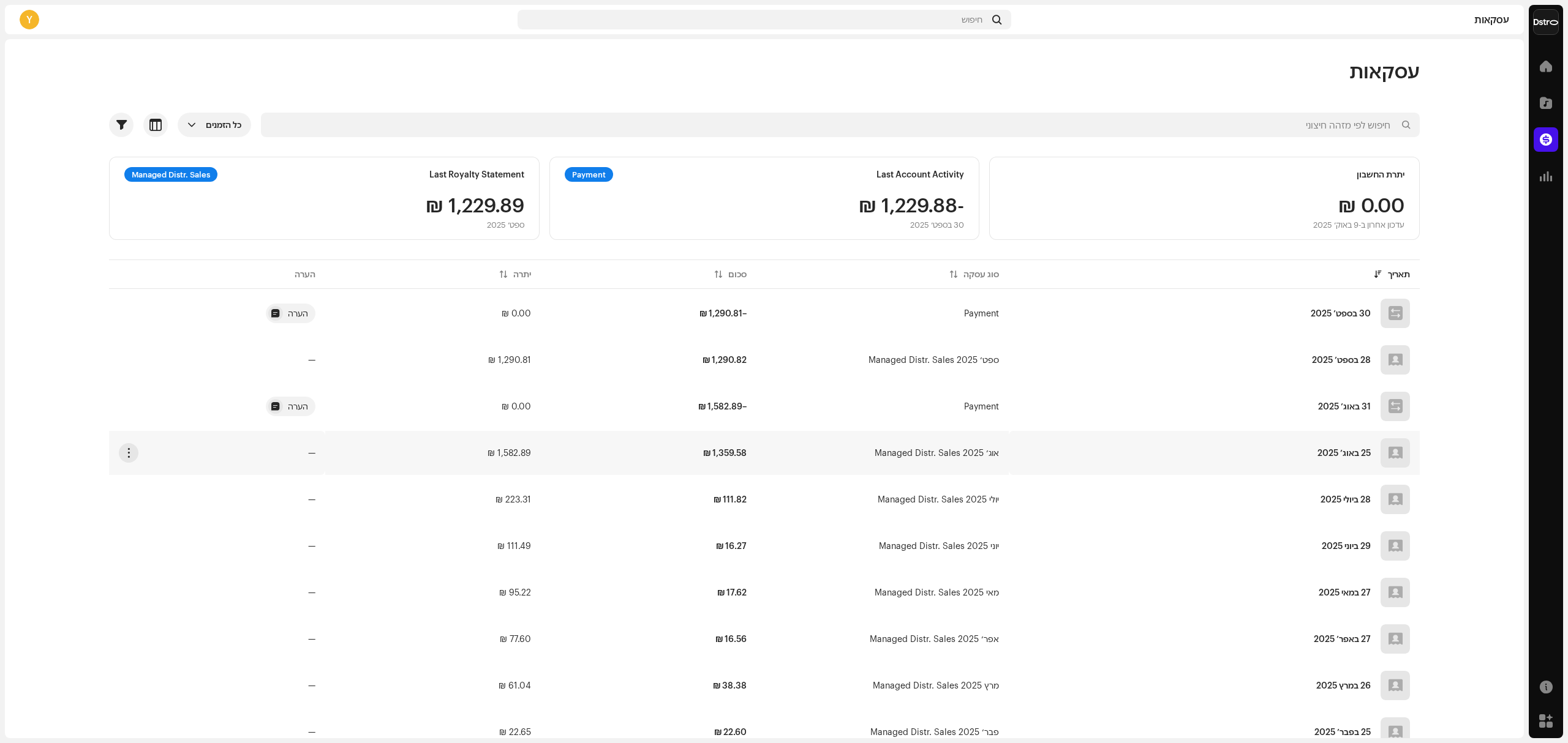
click at [636, 446] on td "‏1,359.58 ₪" at bounding box center [649, 453] width 216 height 44
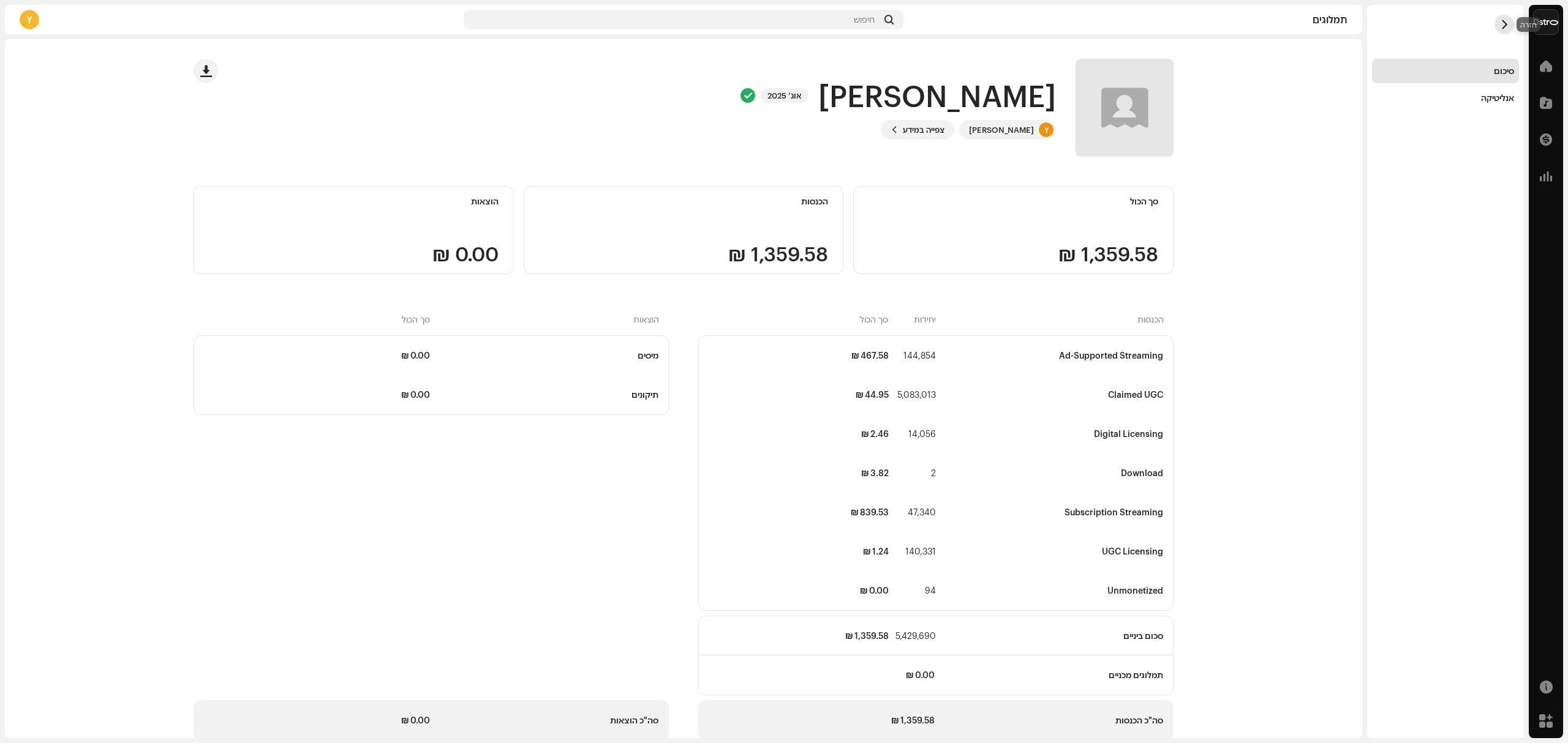
click at [1501, 26] on span "button" at bounding box center [1505, 25] width 9 height 9
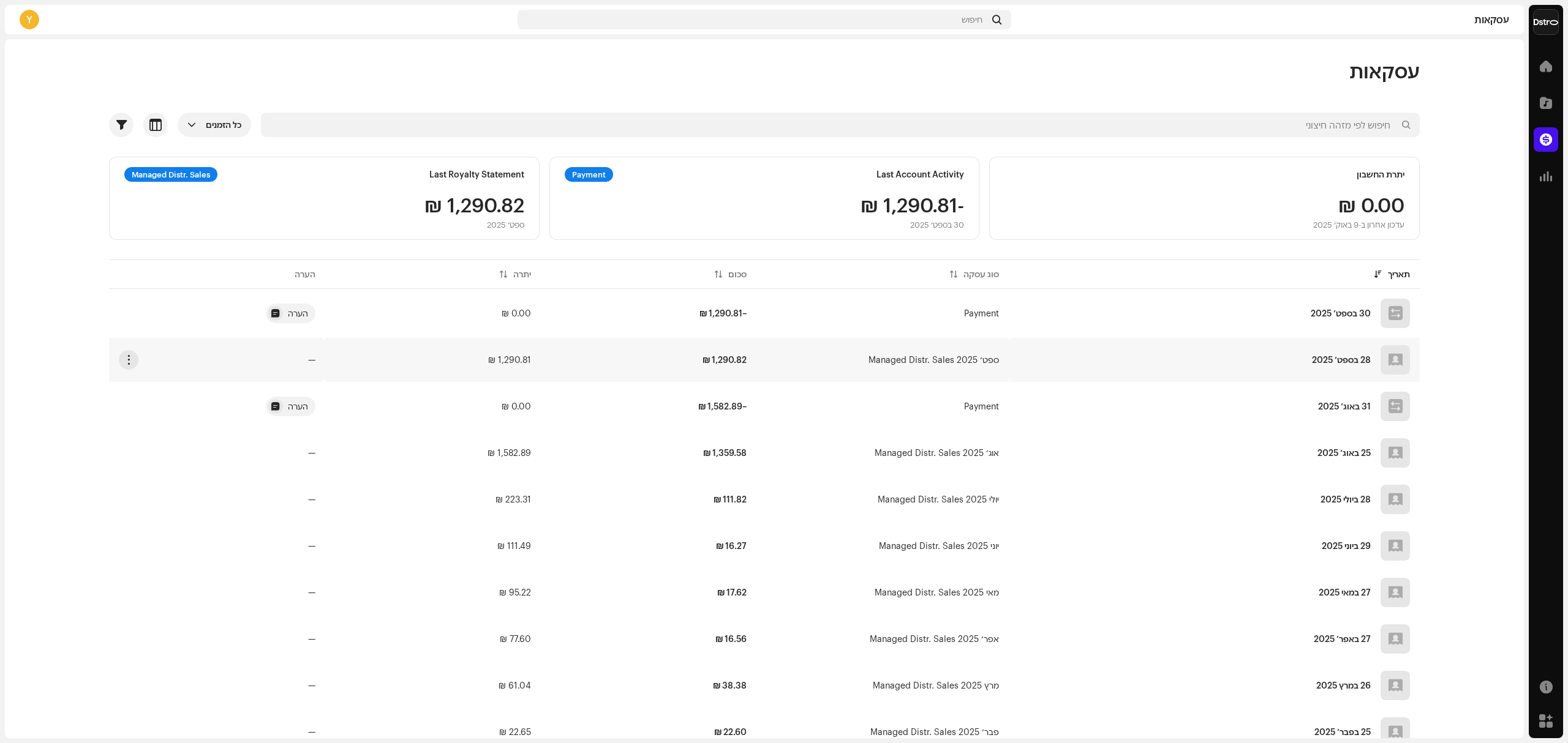
click at [793, 373] on td "ספט׳ 2025 Managed Distr. Sales" at bounding box center [882, 360] width 252 height 44
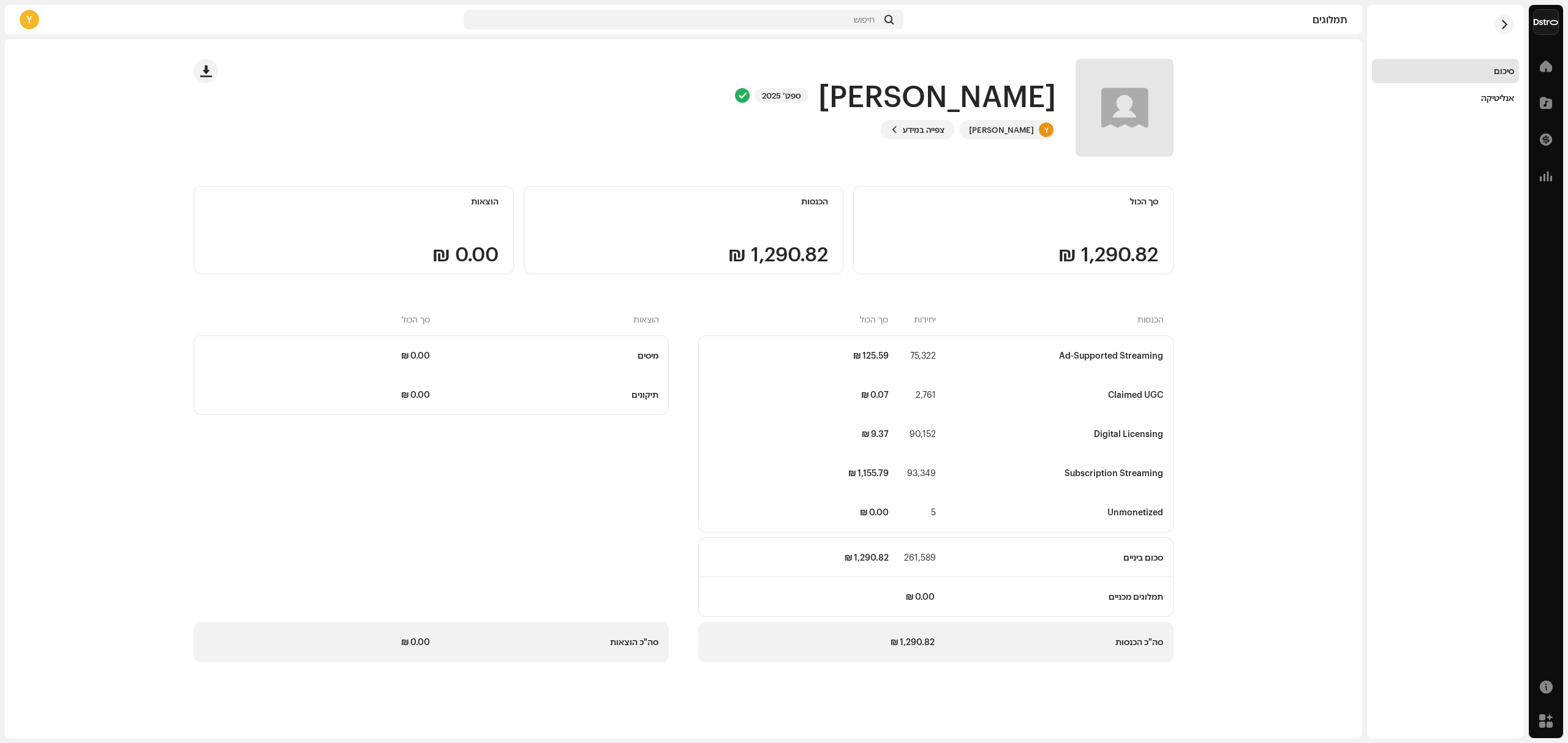
drag, startPoint x: 1459, startPoint y: 121, endPoint x: 1466, endPoint y: 99, distance: 23.1
click at [1459, 120] on div "סיכום אנליטיקה" at bounding box center [1446, 372] width 157 height 734
click at [1466, 99] on div "אנליטיקה" at bounding box center [1445, 97] width 137 height 9
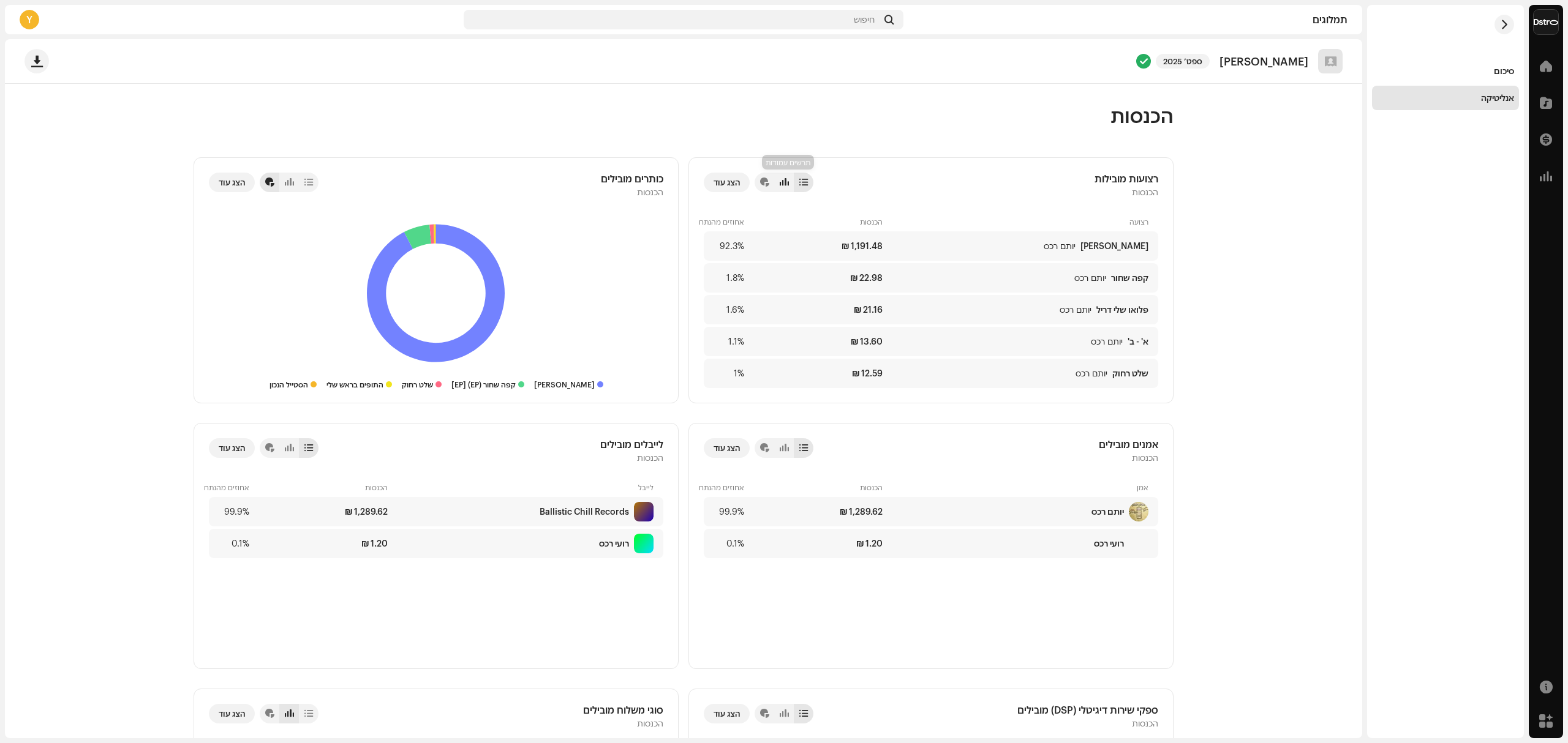
click at [789, 186] on div at bounding box center [785, 182] width 9 height 9
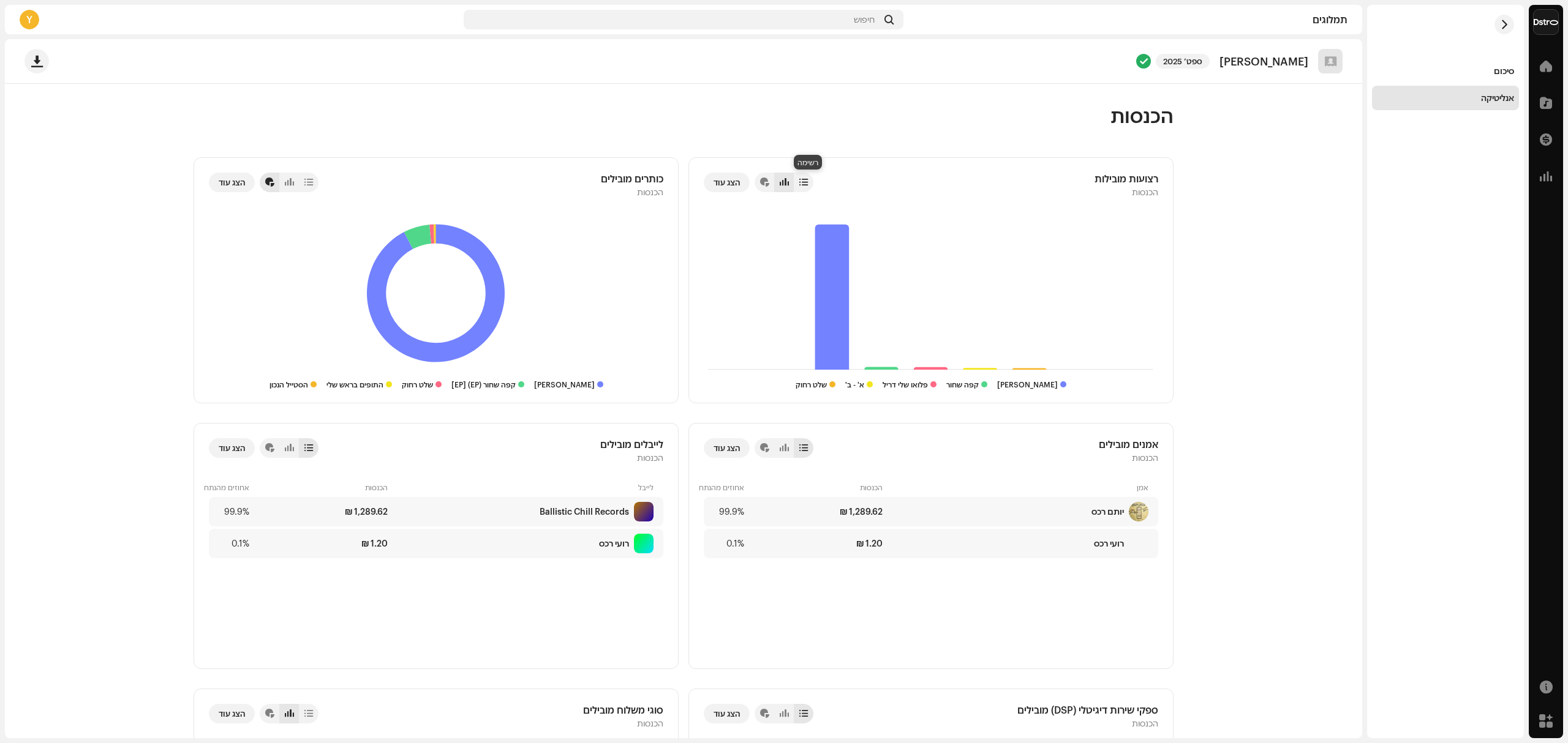
click at [803, 184] on div at bounding box center [803, 182] width 9 height 9
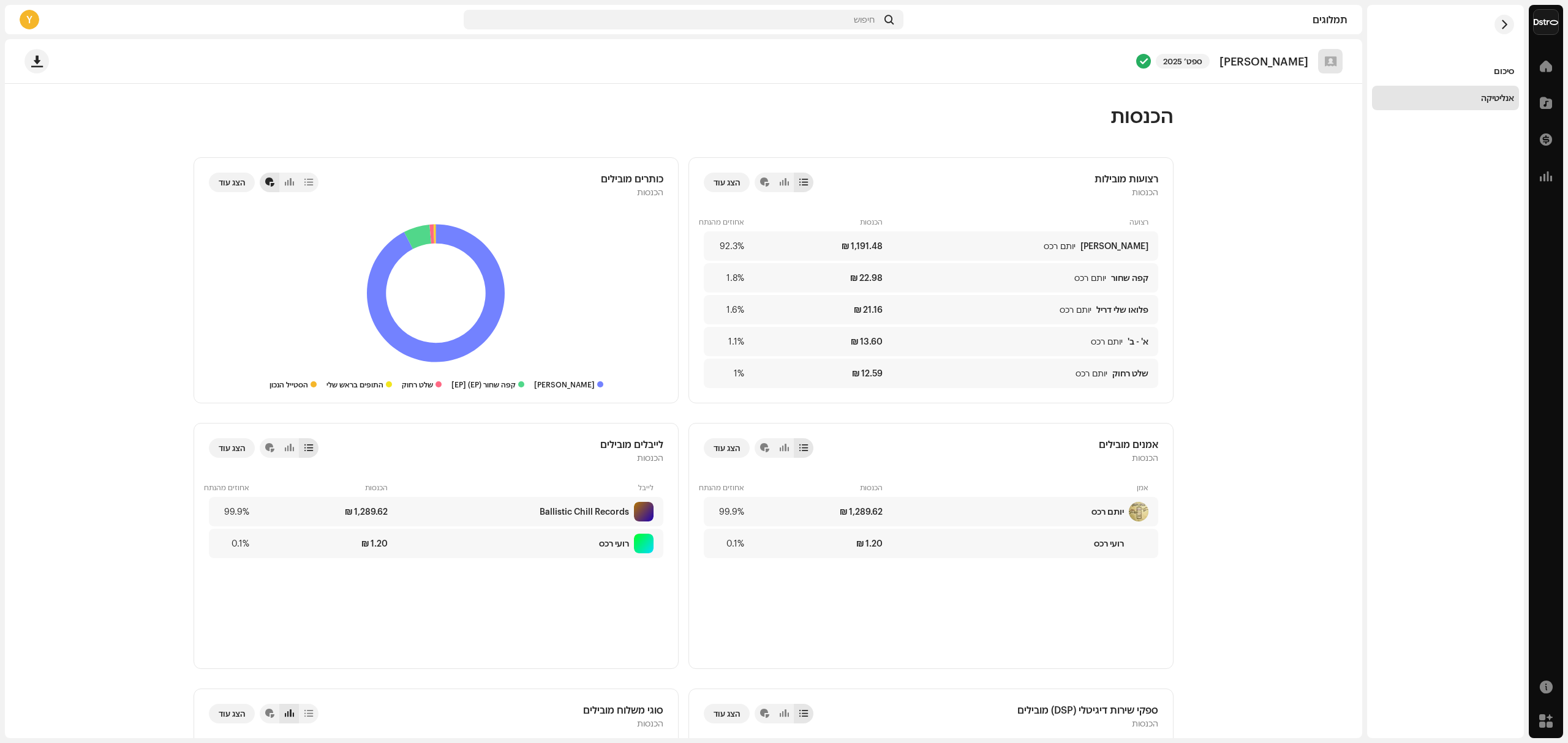
click at [807, 182] on div at bounding box center [803, 182] width 9 height 9
click at [731, 187] on span "הצג עוד" at bounding box center [727, 182] width 26 height 25
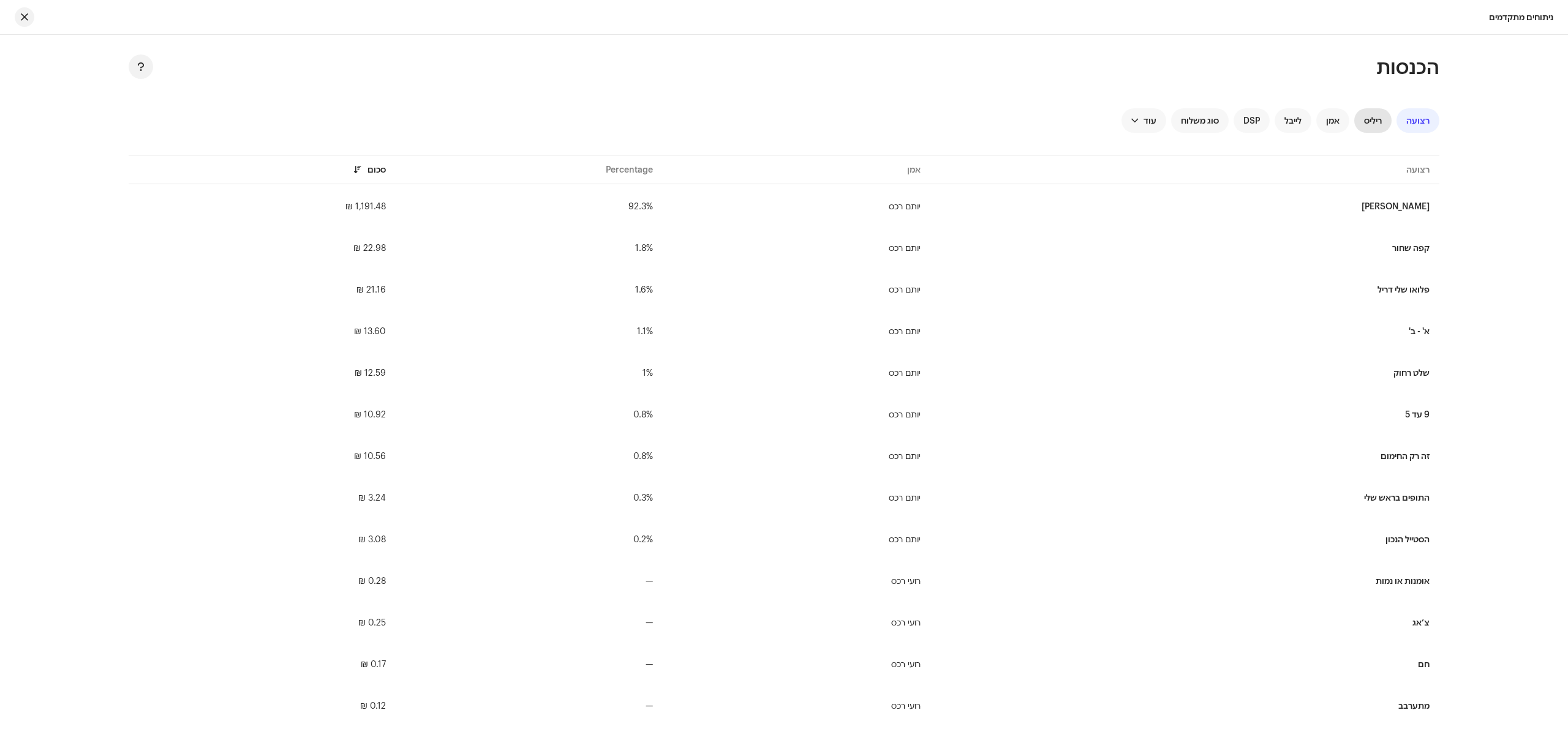
click at [1368, 116] on span "ריליס" at bounding box center [1372, 120] width 18 height 9
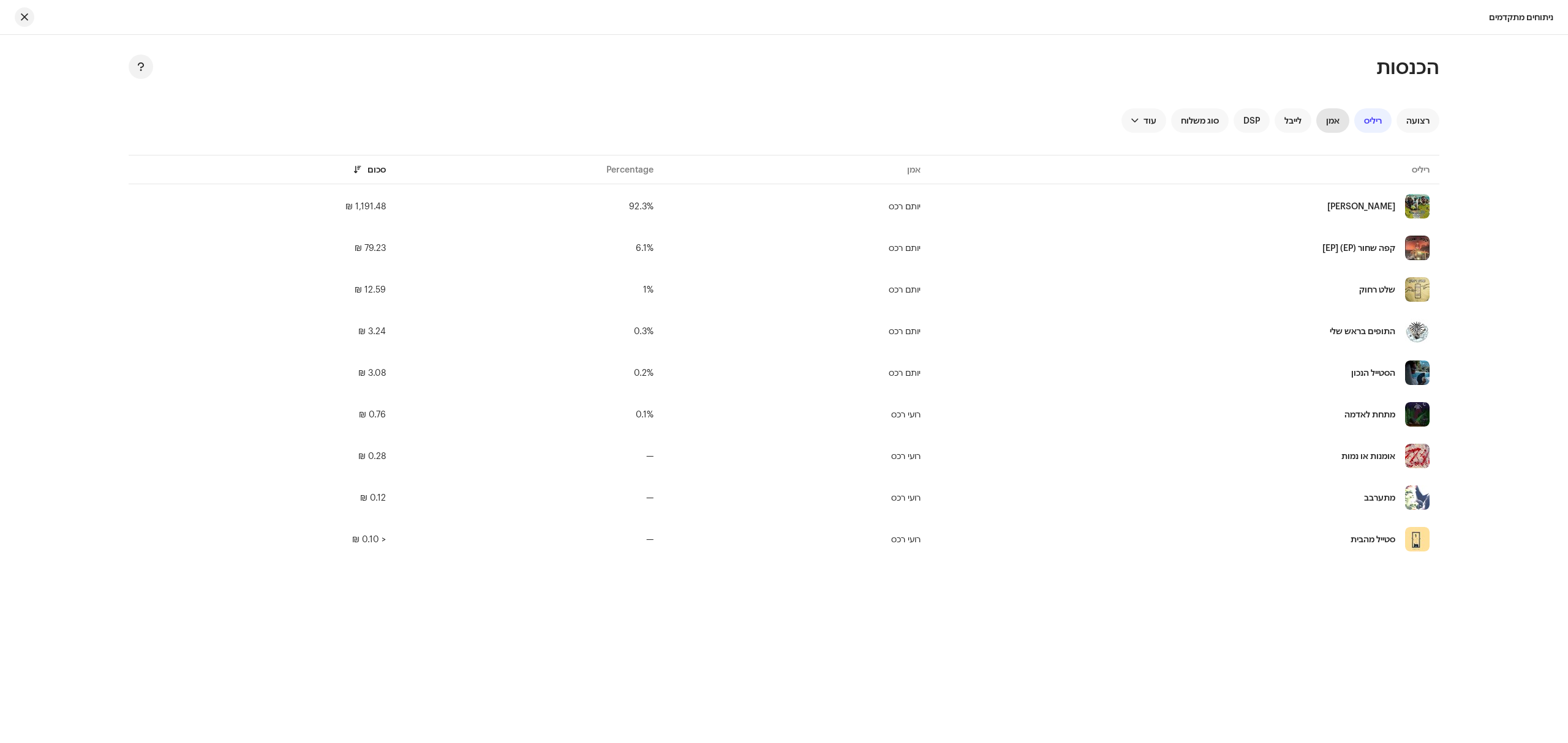
click at [1341, 128] on div "אמן" at bounding box center [1333, 121] width 33 height 25
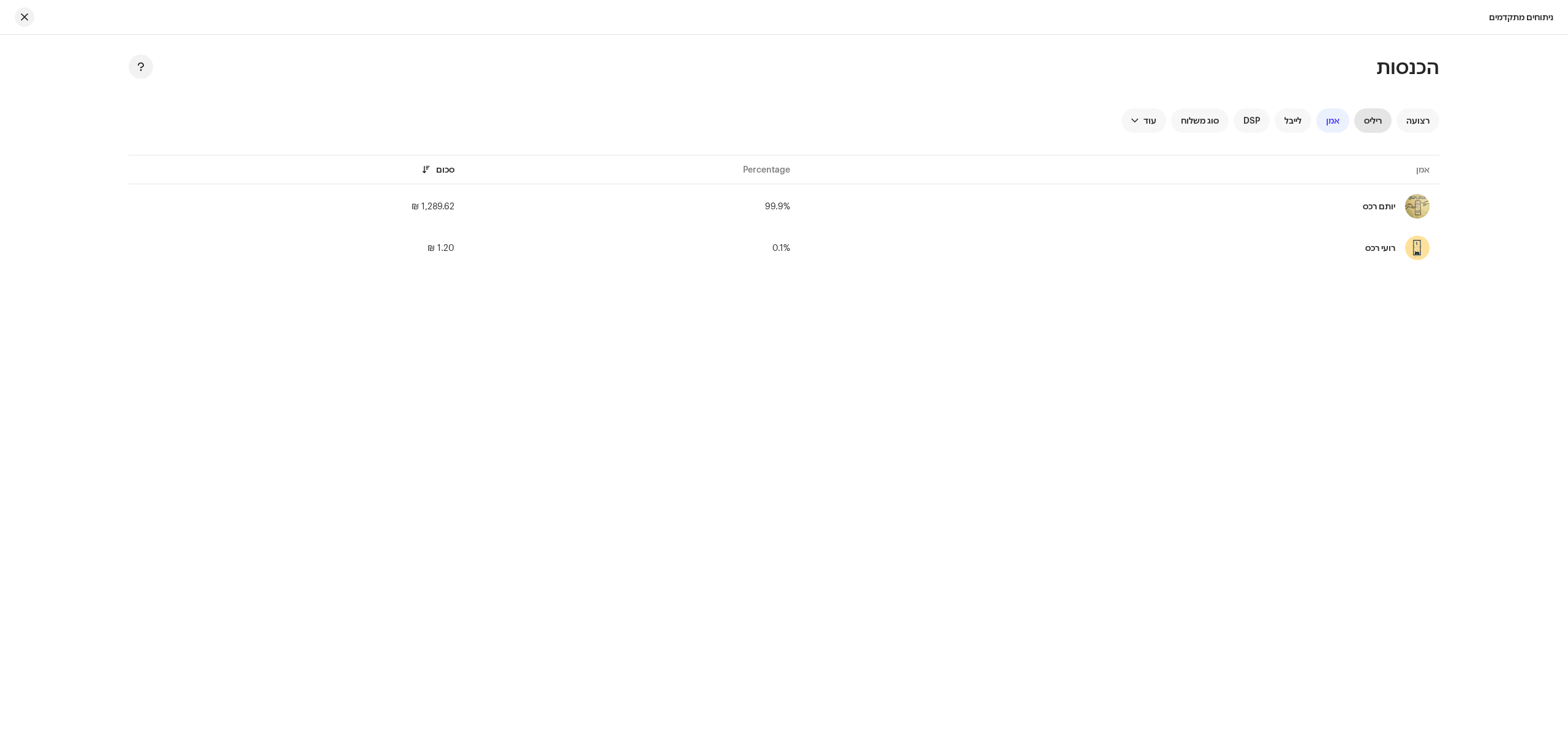
click at [1366, 116] on span "ריליס" at bounding box center [1372, 120] width 18 height 9
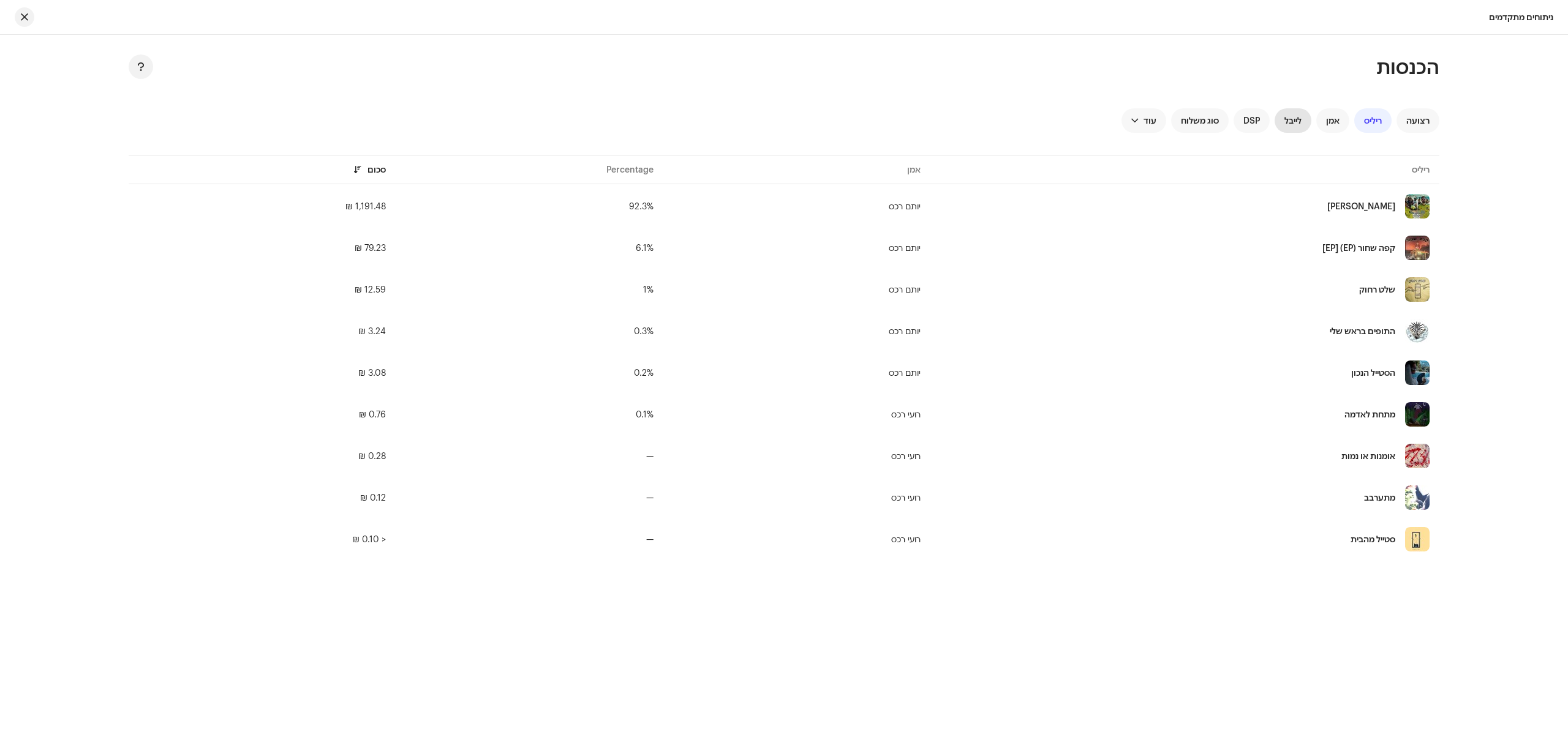
click at [1293, 112] on div "לייבל" at bounding box center [1293, 121] width 37 height 25
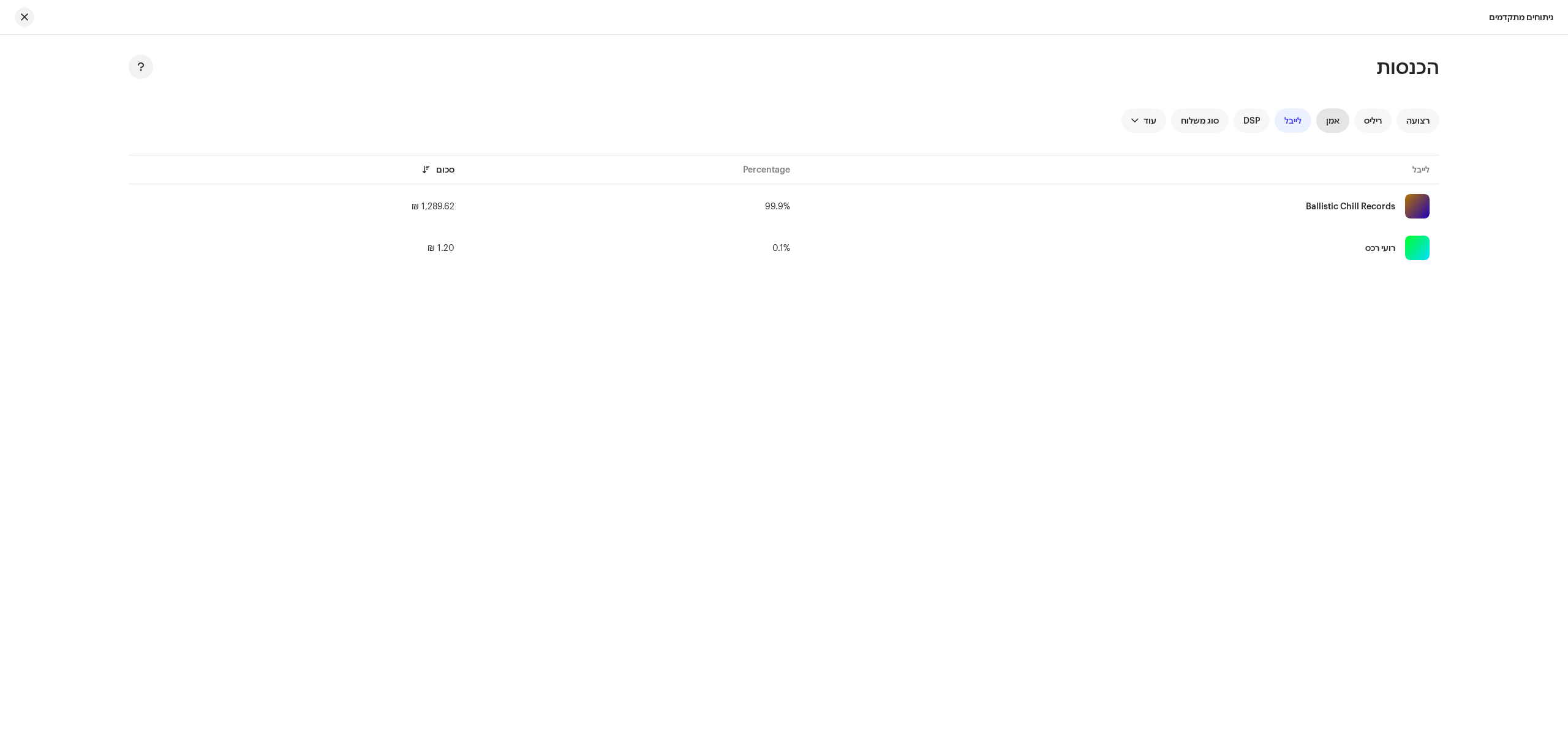
click at [1338, 124] on span "אמן" at bounding box center [1333, 120] width 13 height 9
click at [1382, 121] on span "ריליס" at bounding box center [1372, 120] width 18 height 9
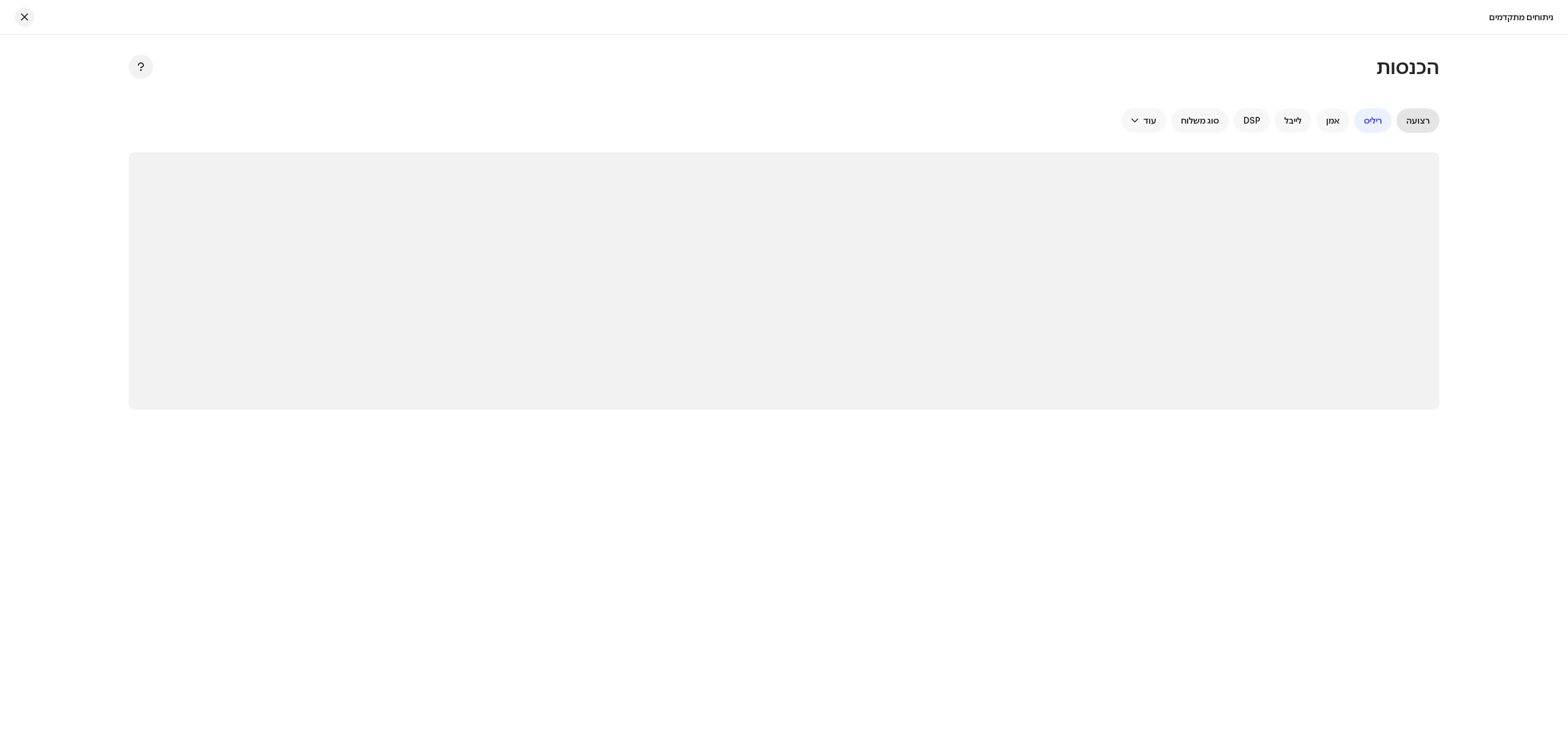
click at [1418, 121] on span "רצועה" at bounding box center [1418, 120] width 24 height 9
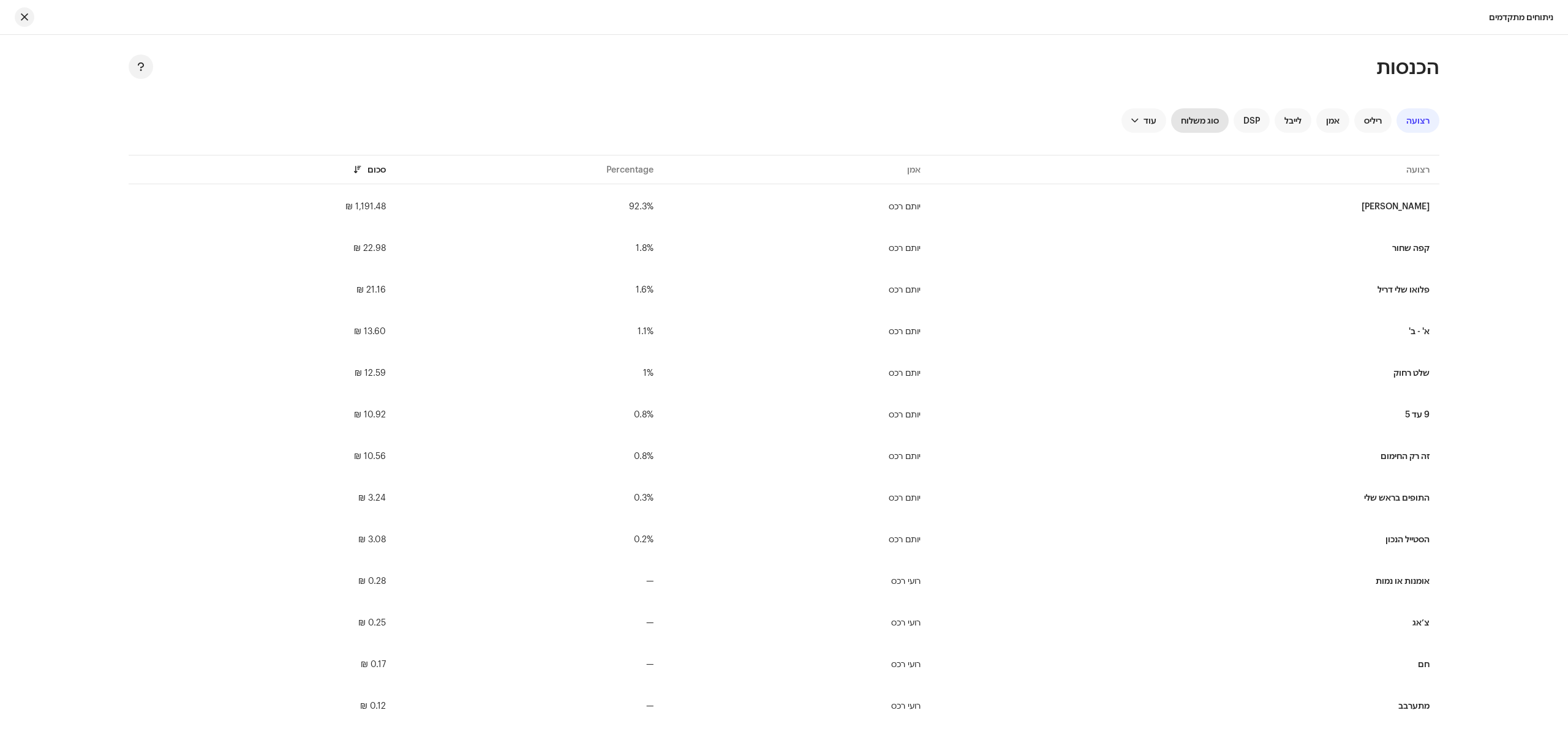
click at [1181, 115] on span "סוג משלוח" at bounding box center [1200, 120] width 38 height 9
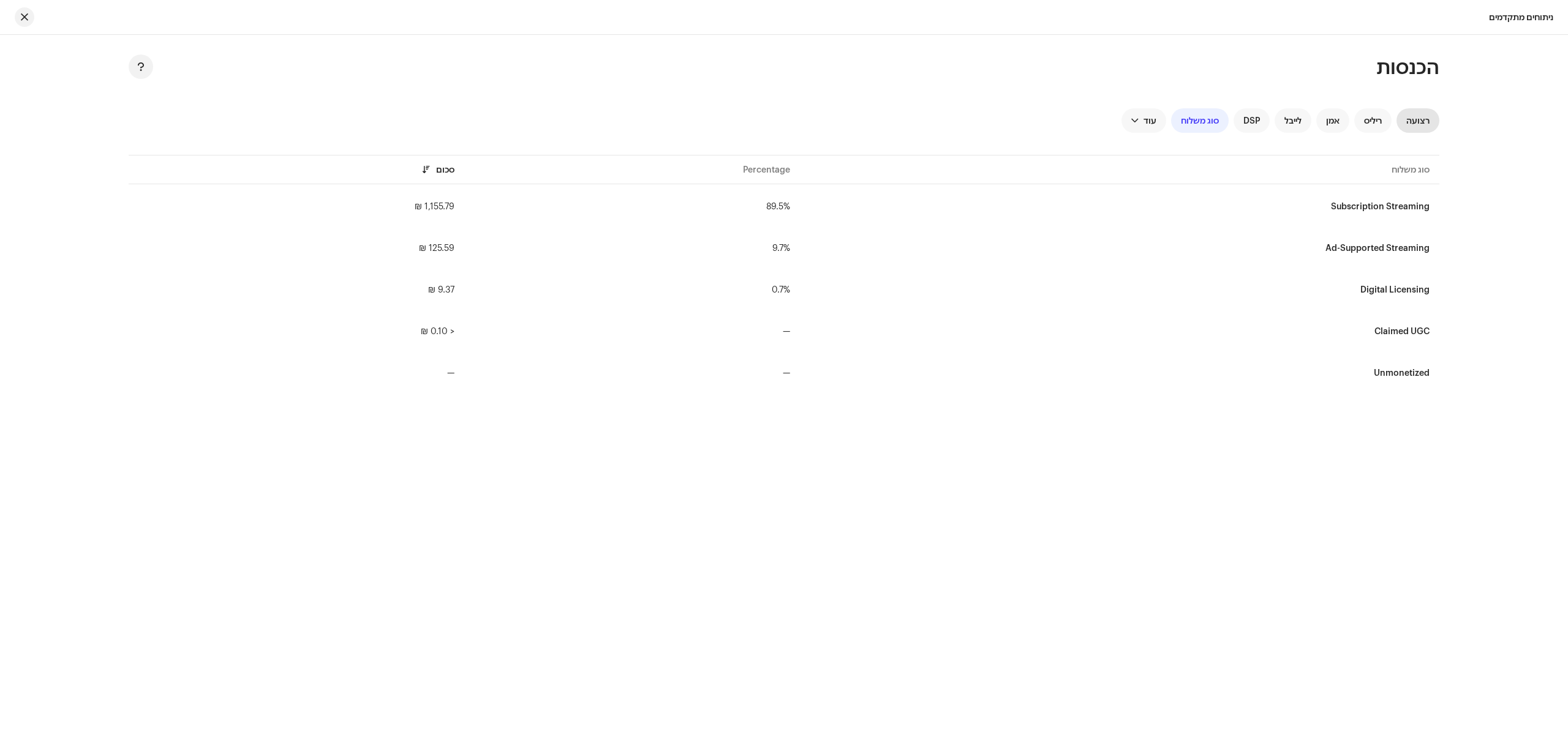
click at [1420, 121] on span "רצועה" at bounding box center [1418, 120] width 24 height 9
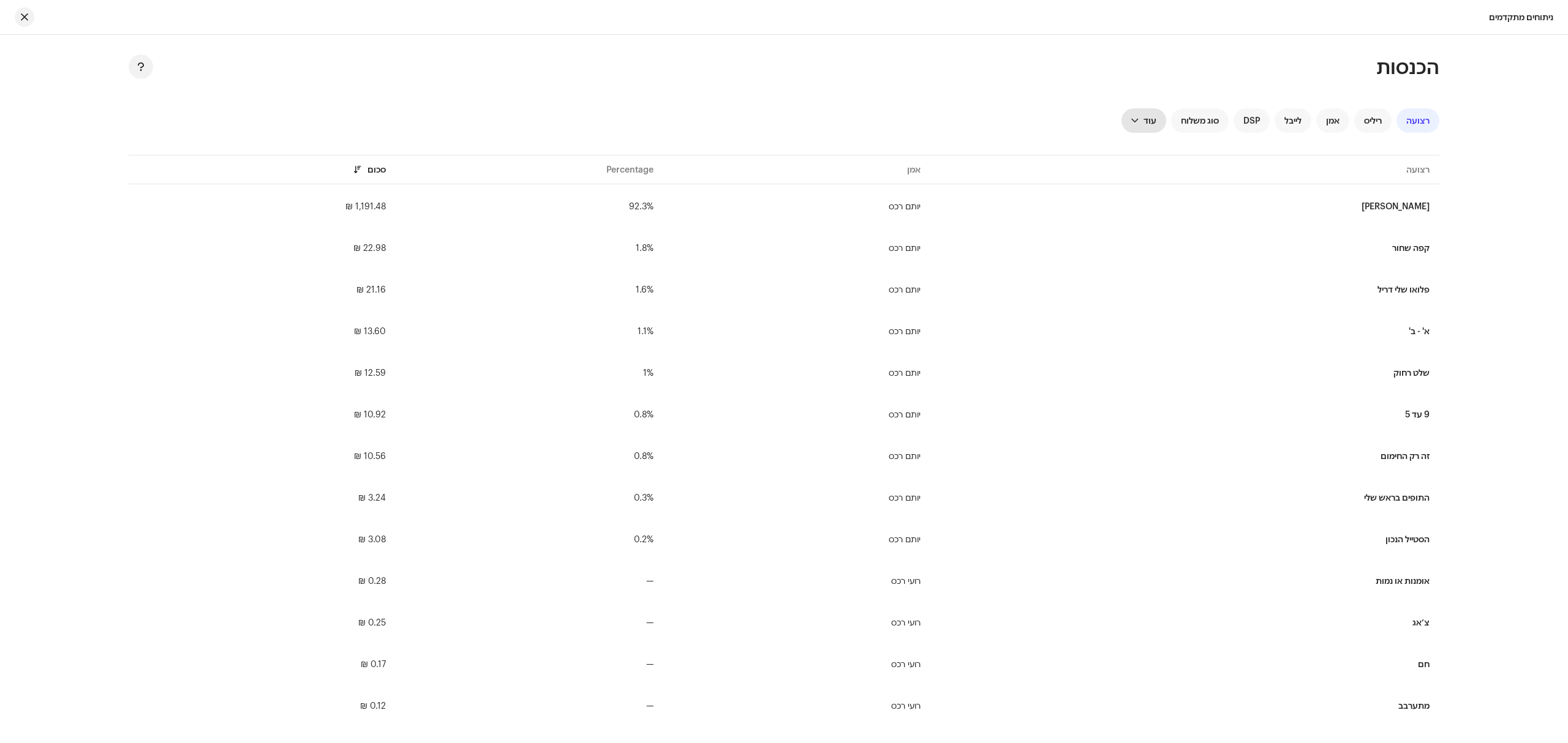
click at [1133, 121] on div at bounding box center [1135, 120] width 8 height 9
click at [1010, 129] on div "רצועה ריליס אמן לייבל DSP סוג משלוח עוד" at bounding box center [784, 121] width 1311 height 25
click at [1422, 121] on span "רצועה" at bounding box center [1418, 120] width 24 height 9
